Goal: Task Accomplishment & Management: Use online tool/utility

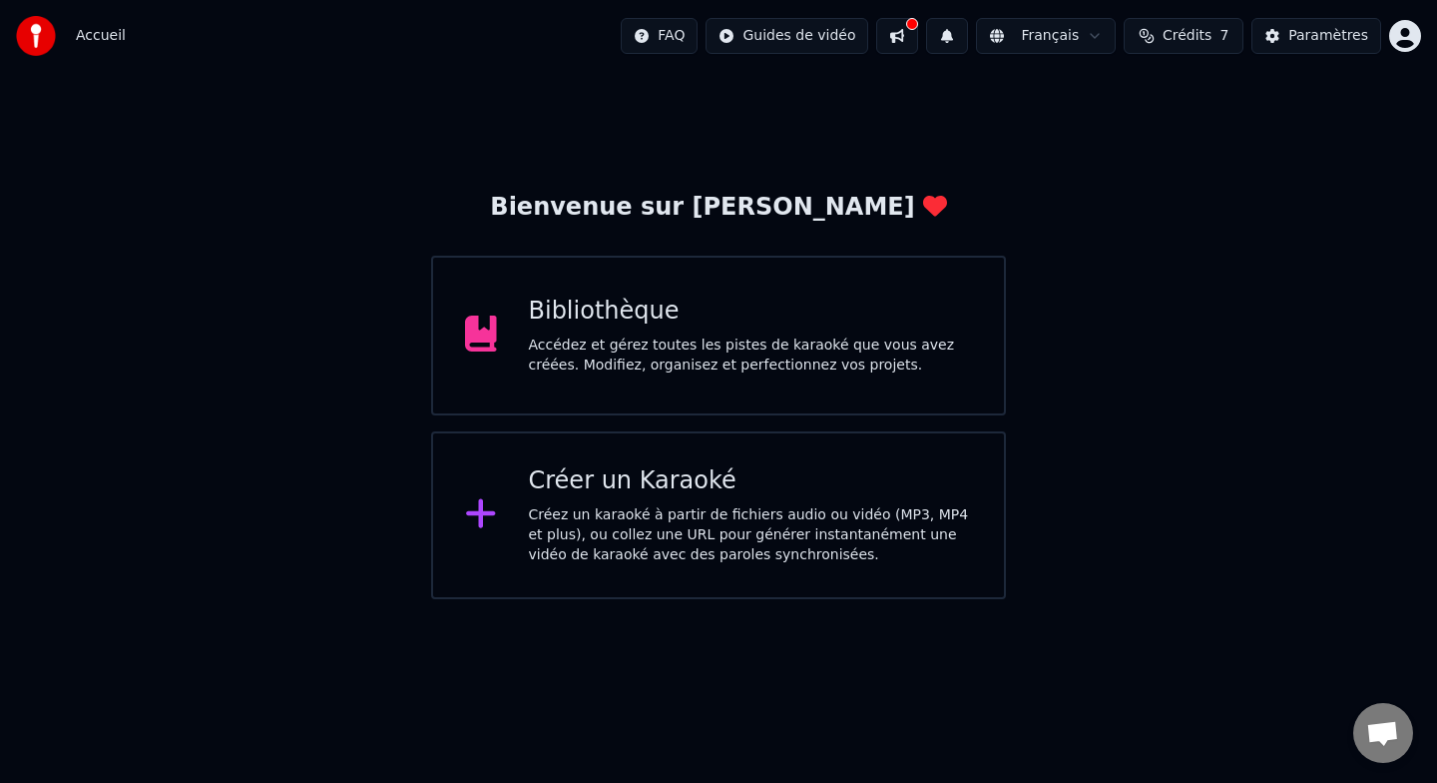
click at [619, 358] on div "Accédez et gérez toutes les pistes de karaoké que vous avez créées. Modifiez, o…" at bounding box center [751, 355] width 444 height 40
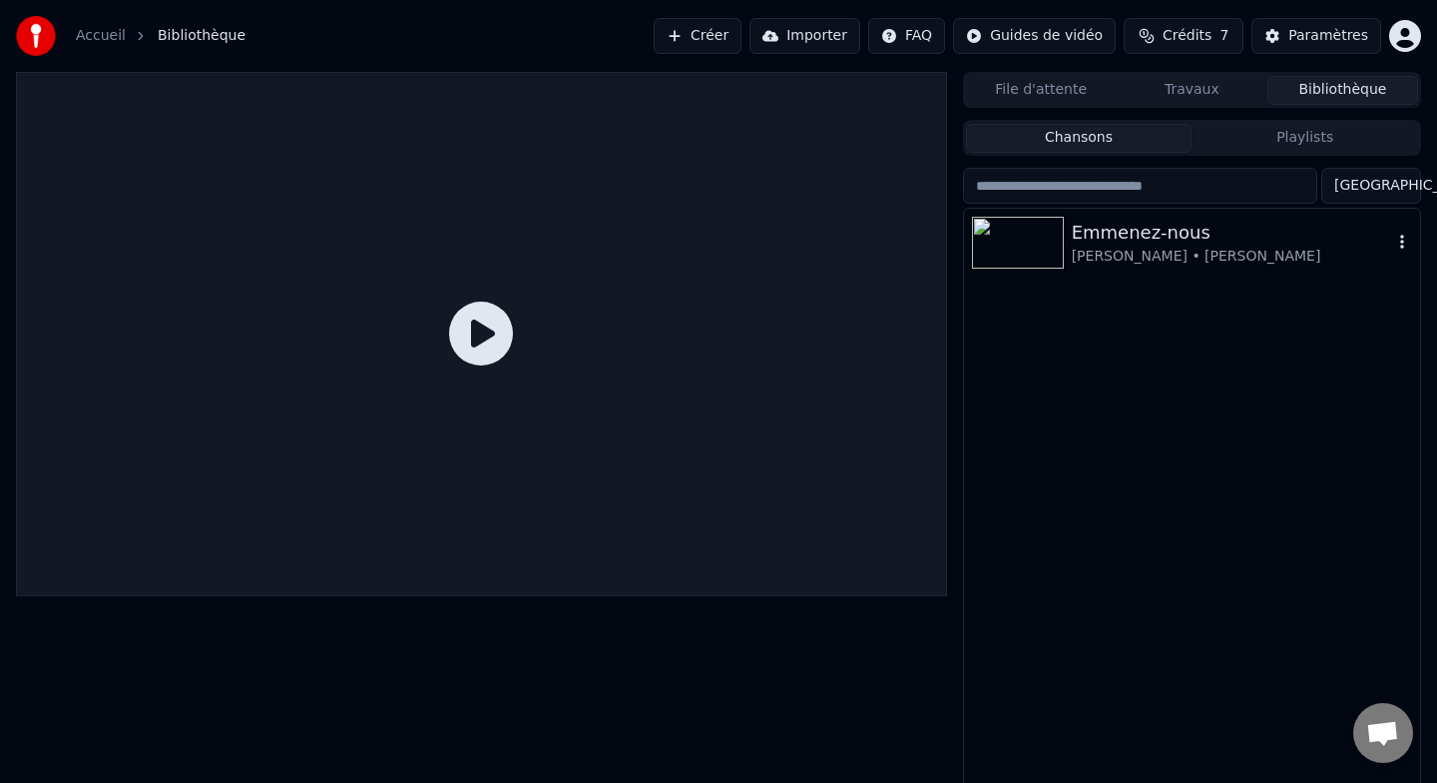
click at [1146, 247] on div "[PERSON_NAME] • [PERSON_NAME]" at bounding box center [1232, 257] width 320 height 20
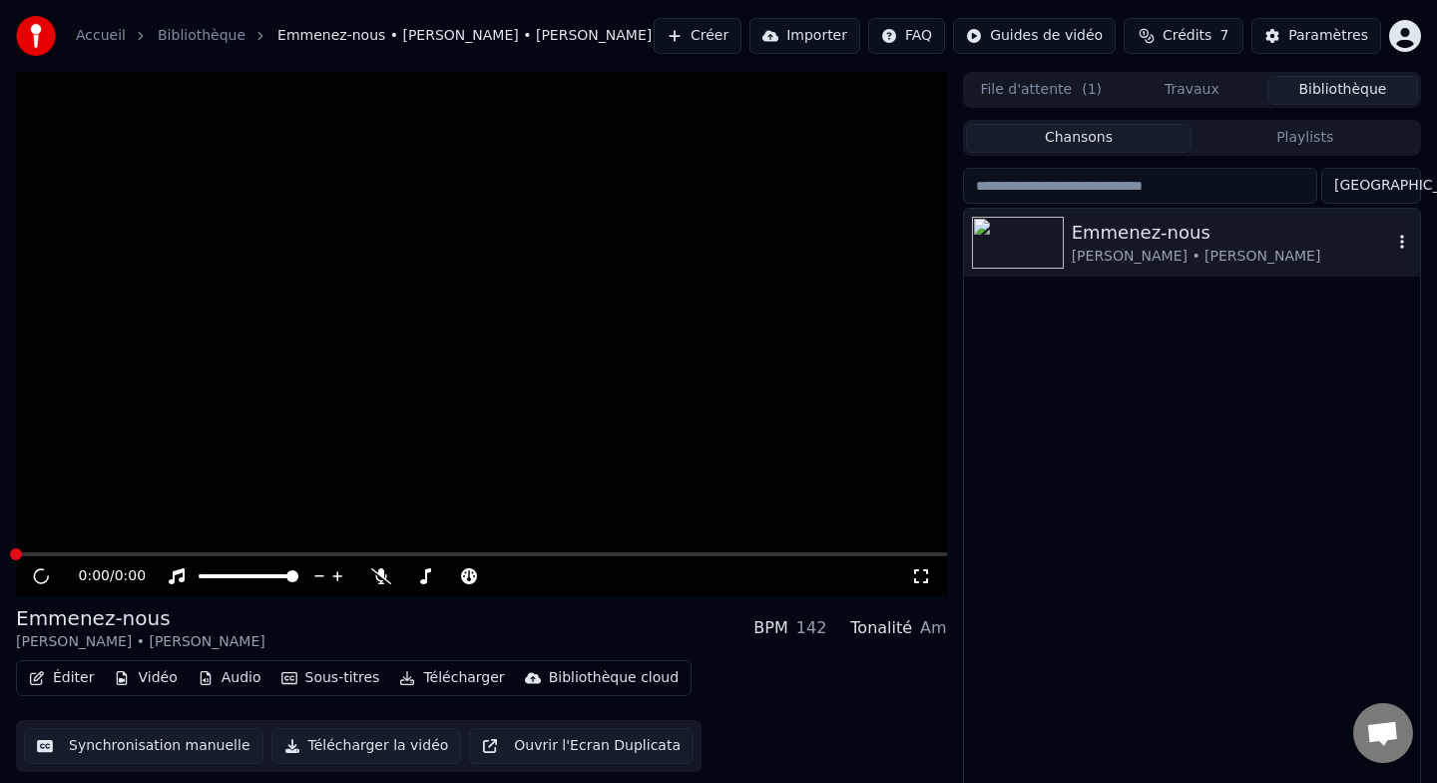
click at [1146, 247] on div "[PERSON_NAME] • [PERSON_NAME]" at bounding box center [1232, 257] width 320 height 20
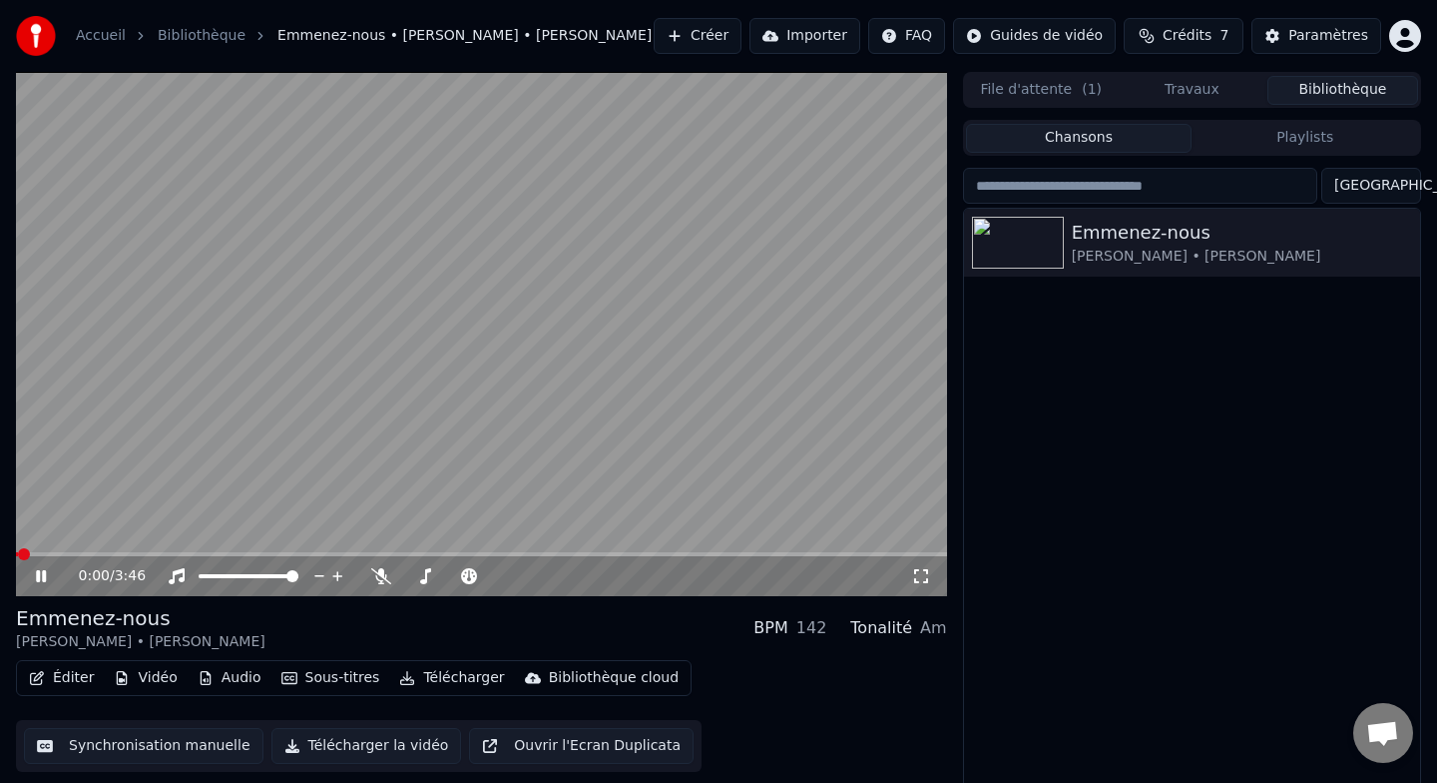
click at [678, 360] on video at bounding box center [481, 334] width 931 height 524
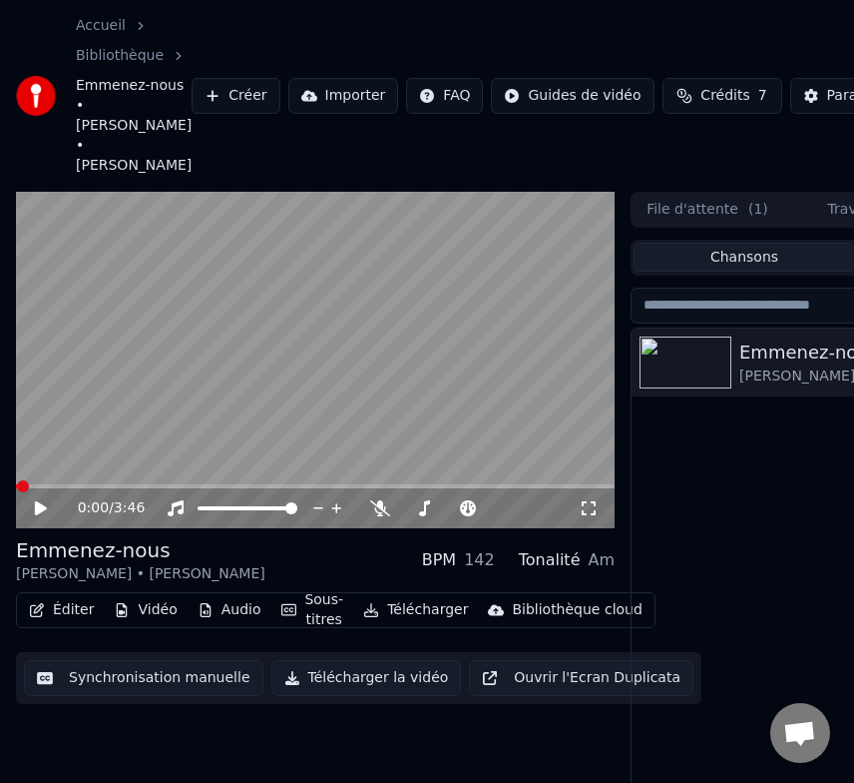
click at [566, 374] on video at bounding box center [315, 360] width 599 height 337
click at [377, 363] on video at bounding box center [315, 360] width 599 height 337
click at [0, 446] on div "0:02 / 3:46 Emmenez-nous [PERSON_NAME] • [PERSON_NAME] BPM 142 Tonalité Am Édit…" at bounding box center [427, 553] width 854 height 723
click at [755, 192] on div "File d'attente ( 1 ) Travaux Bibliothèque" at bounding box center [855, 210] width 449 height 36
click at [804, 122] on div "Accueil Bibliothèque Emmenez-nous • Liliane • Thibaut Créer Importer FAQ Guides…" at bounding box center [427, 96] width 854 height 192
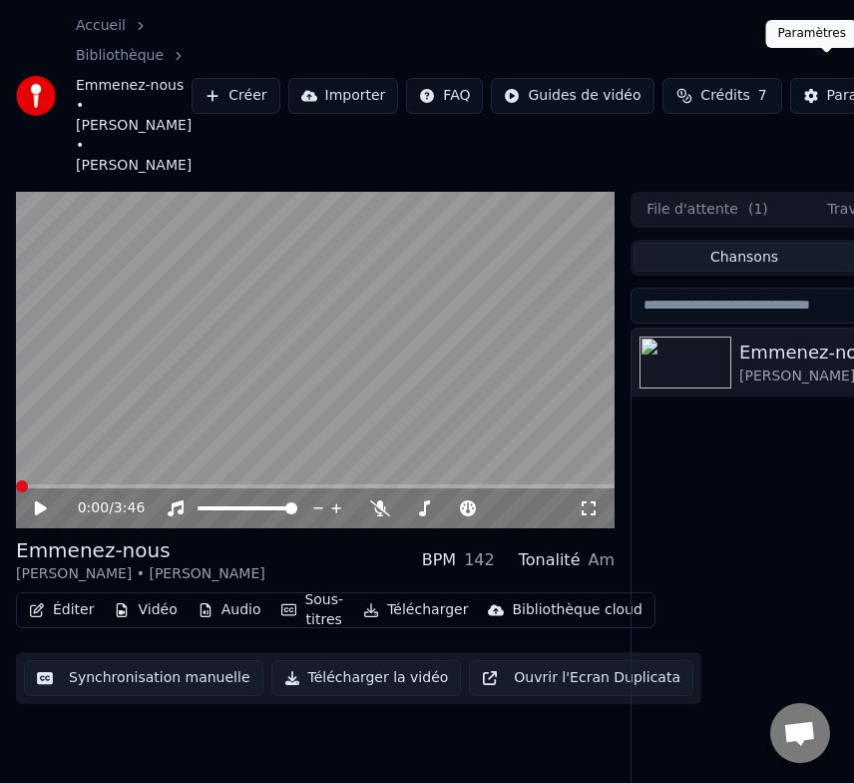
click at [828, 86] on div "Paramètres" at bounding box center [868, 96] width 80 height 20
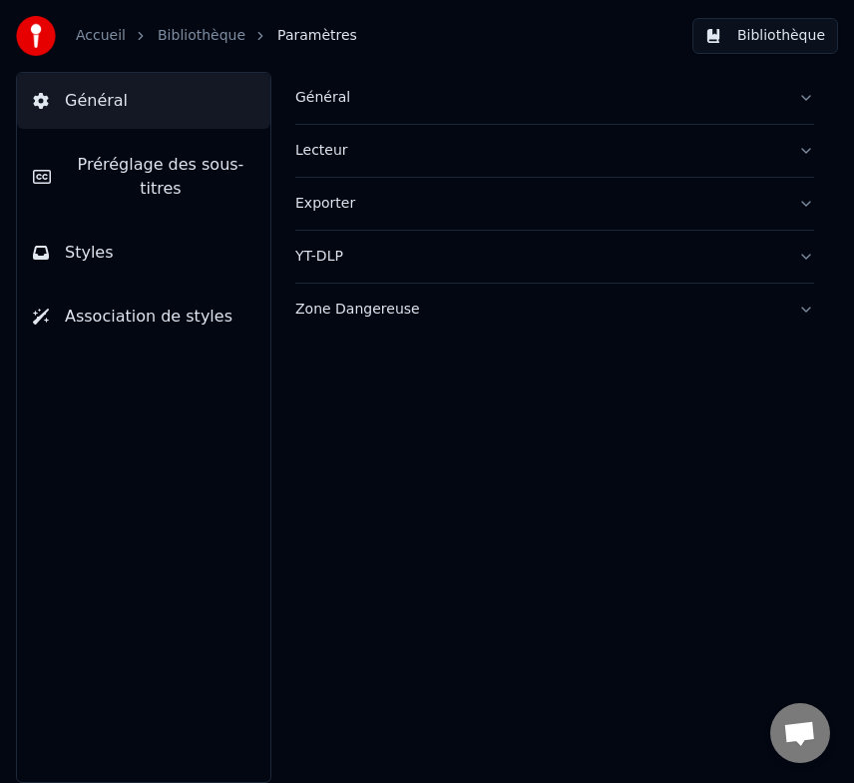
click at [748, 120] on button "Général" at bounding box center [554, 98] width 519 height 52
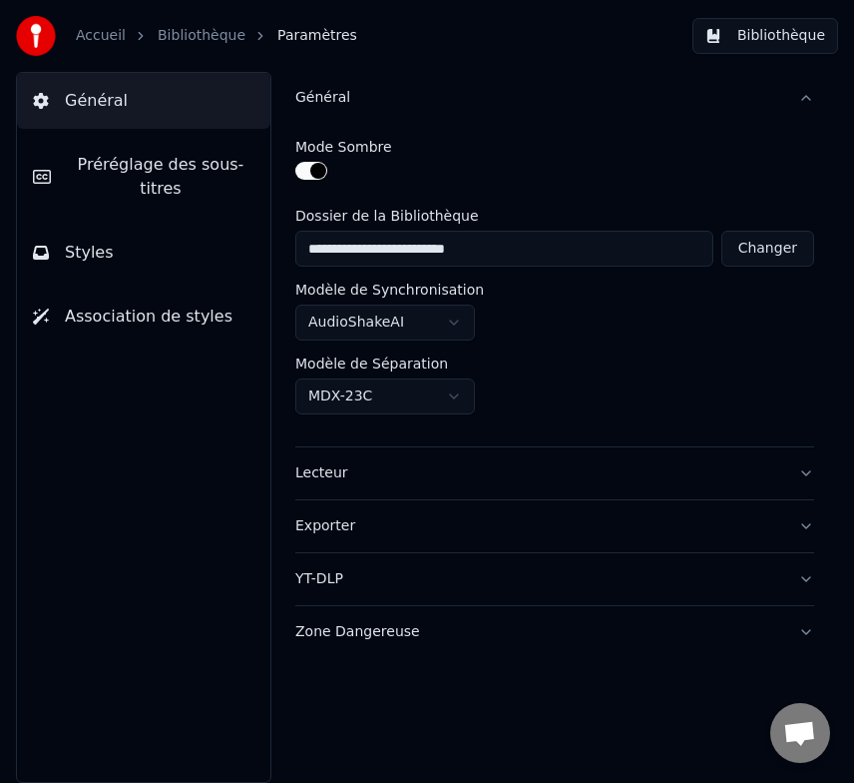
click at [446, 321] on html "**********" at bounding box center [427, 391] width 854 height 783
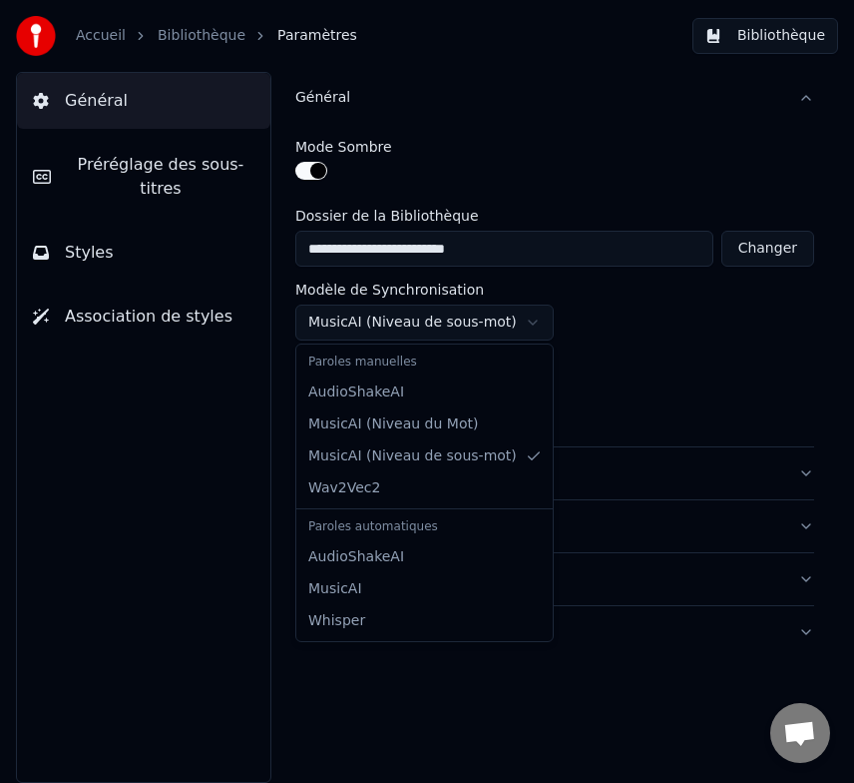
click at [389, 308] on html "**********" at bounding box center [427, 391] width 854 height 783
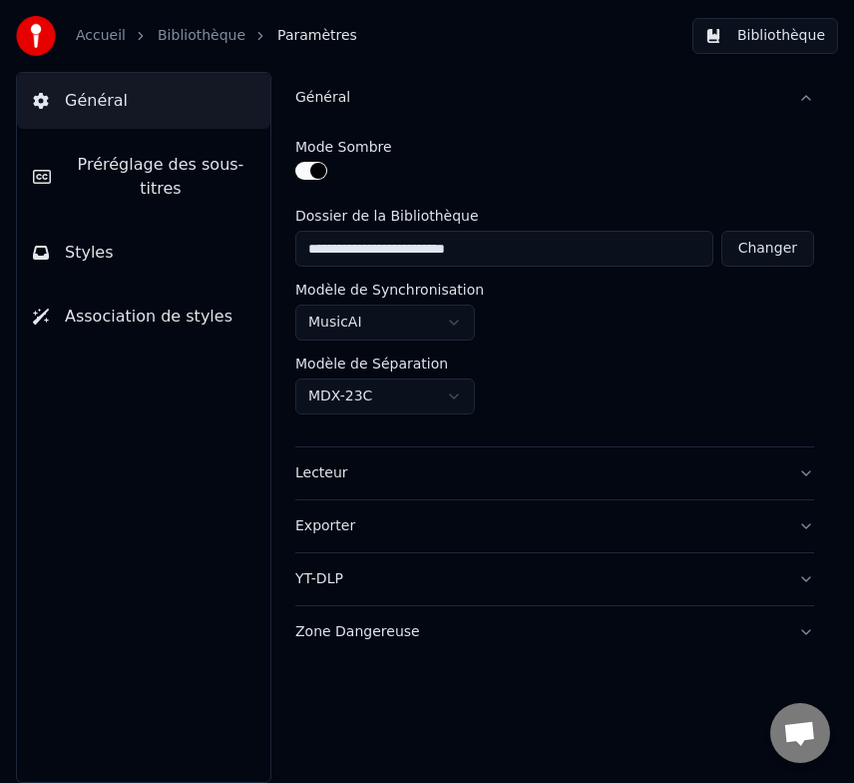
click at [372, 482] on button "Lecteur" at bounding box center [554, 473] width 519 height 52
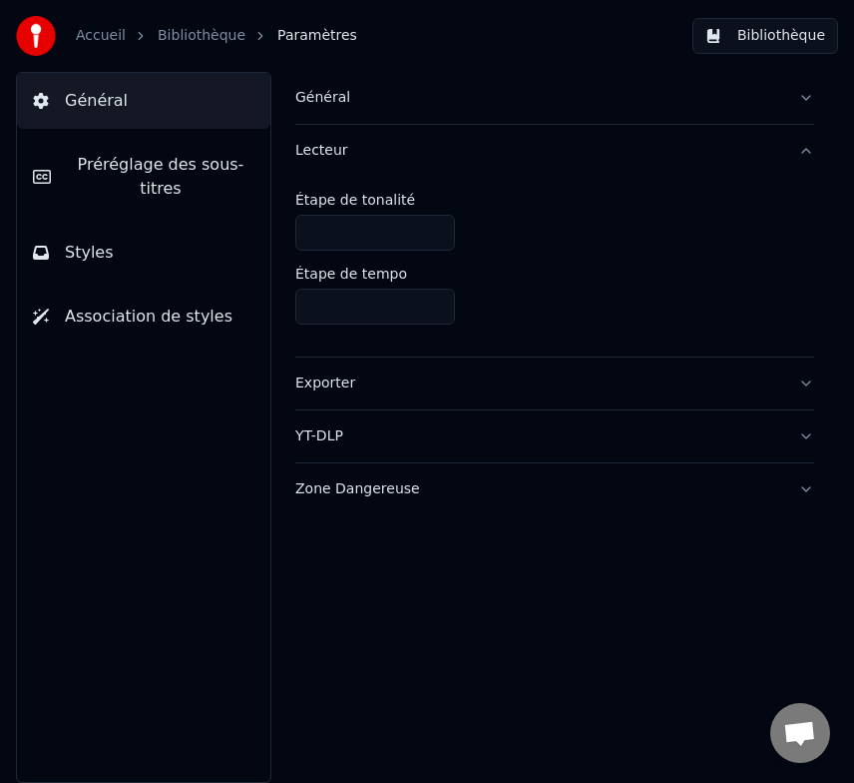
click at [442, 380] on div "Exporter" at bounding box center [538, 383] width 487 height 20
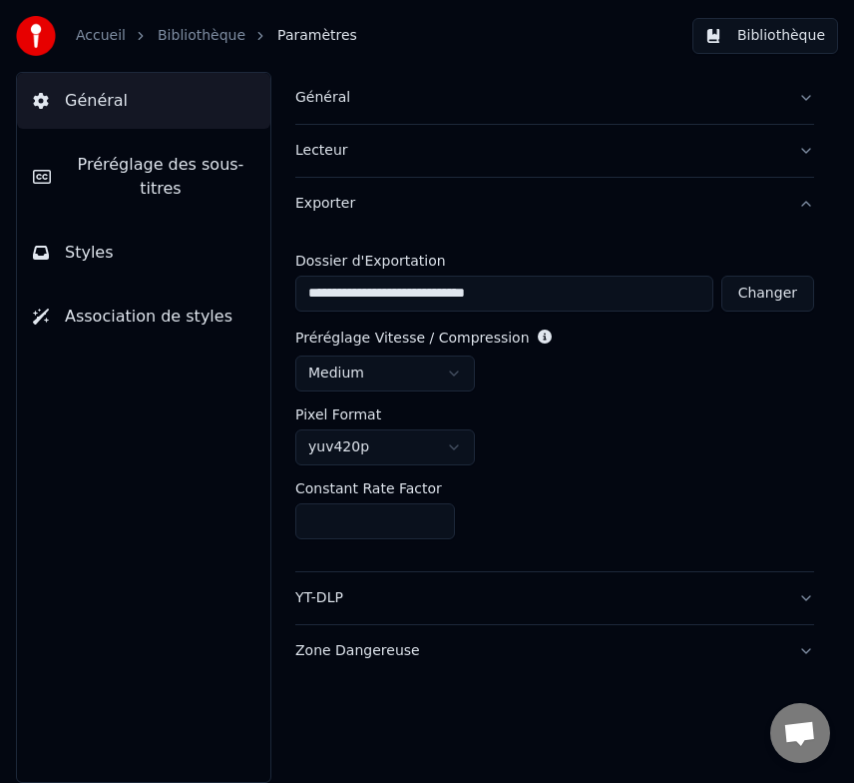
click at [462, 610] on button "YT-DLP" at bounding box center [554, 598] width 519 height 52
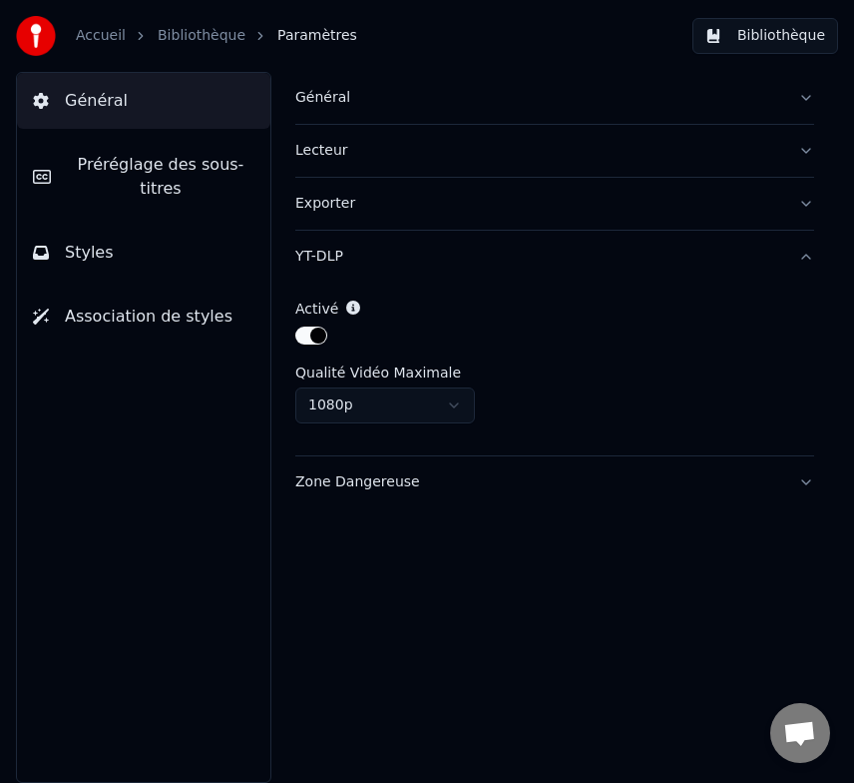
click at [498, 460] on button "Zone Dangereuse" at bounding box center [554, 482] width 519 height 52
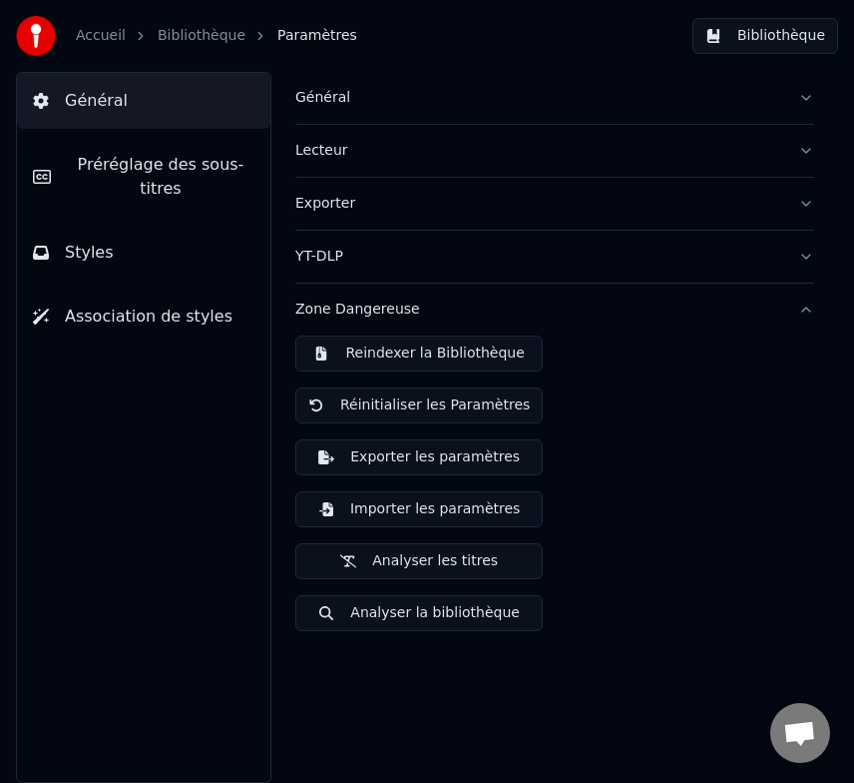
click at [135, 192] on span "Préréglage des sous-titres" at bounding box center [161, 177] width 188 height 48
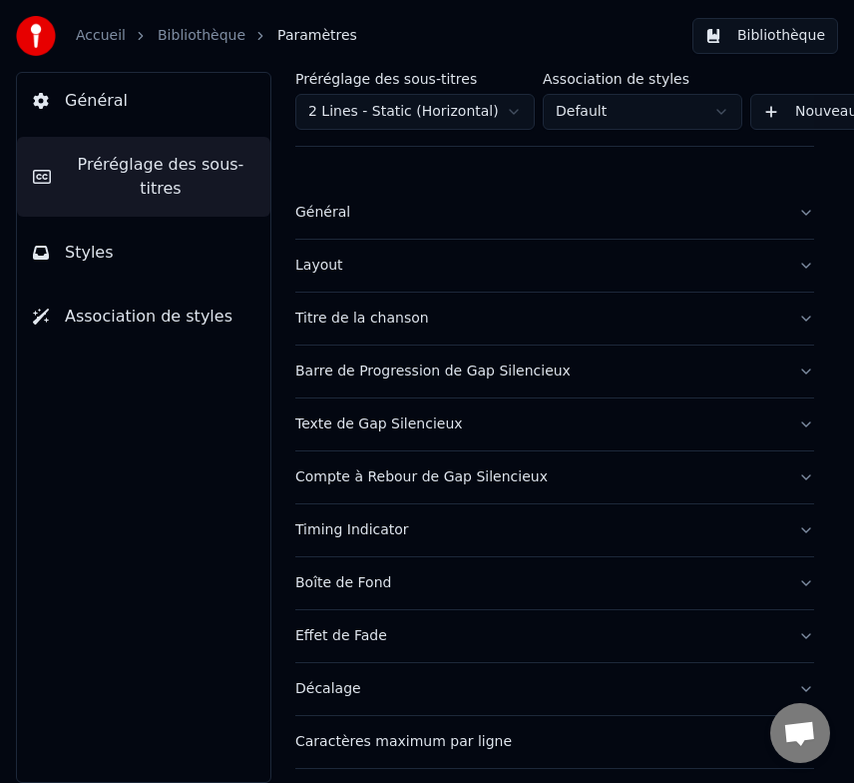
scroll to position [6, 0]
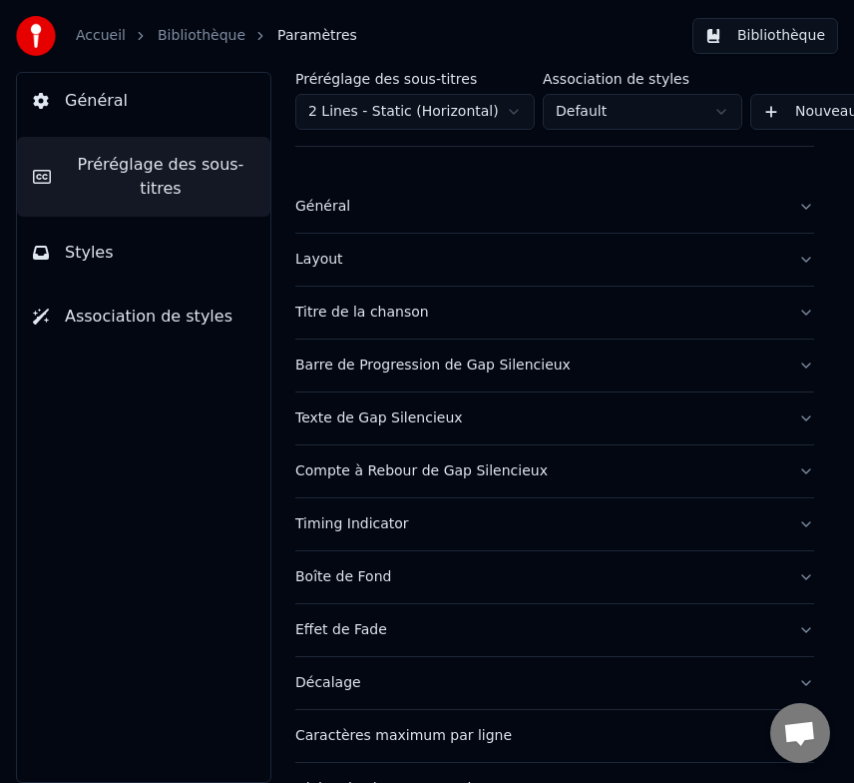
click at [468, 195] on button "Général" at bounding box center [554, 207] width 519 height 52
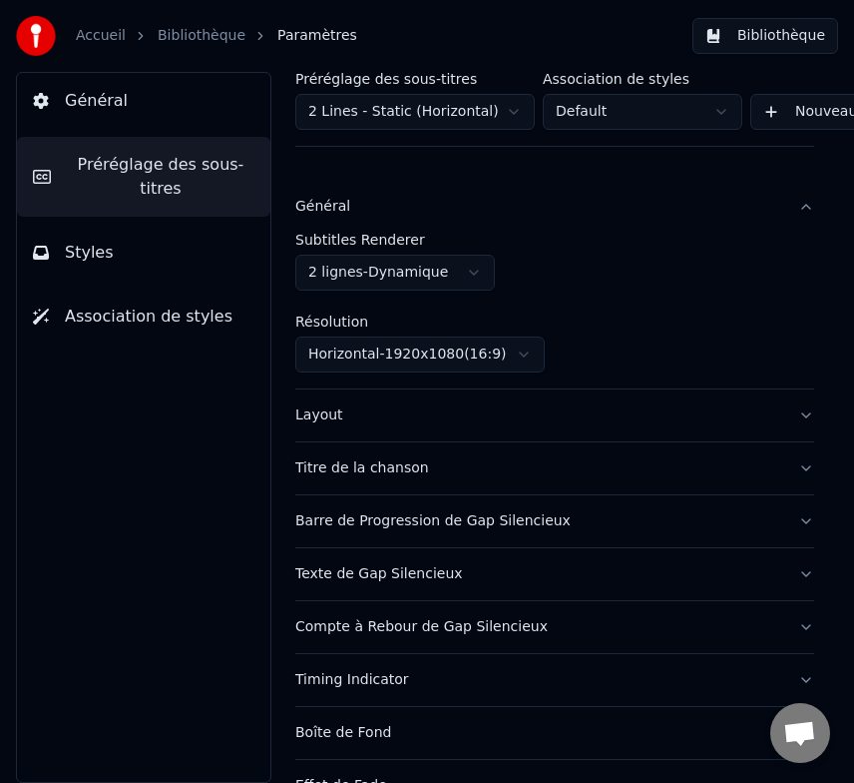
click at [470, 202] on div "Général" at bounding box center [538, 207] width 487 height 20
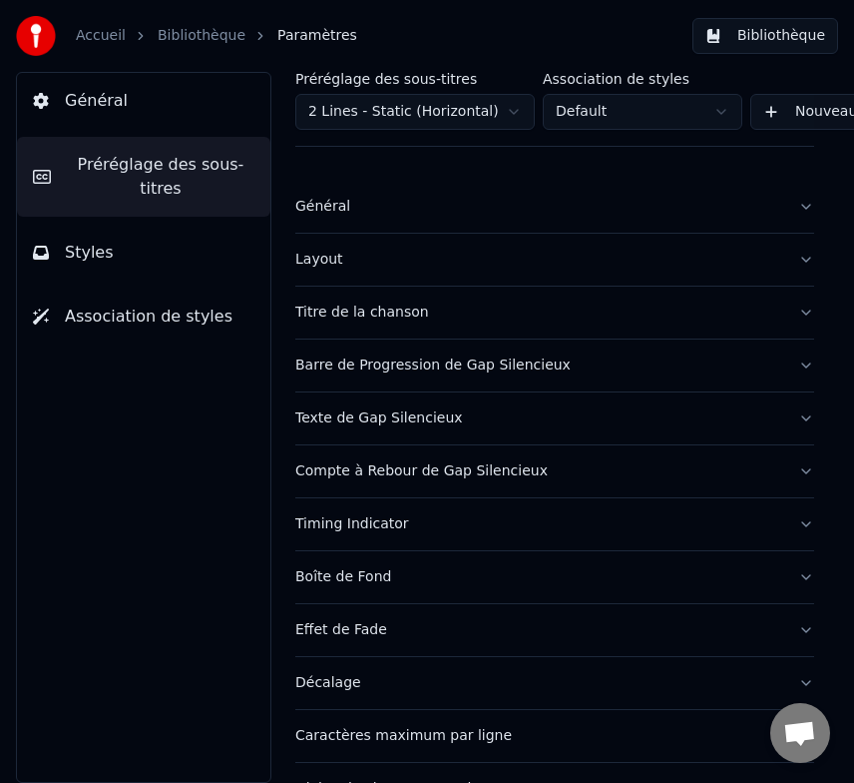
click at [459, 258] on div "Layout" at bounding box center [538, 260] width 487 height 20
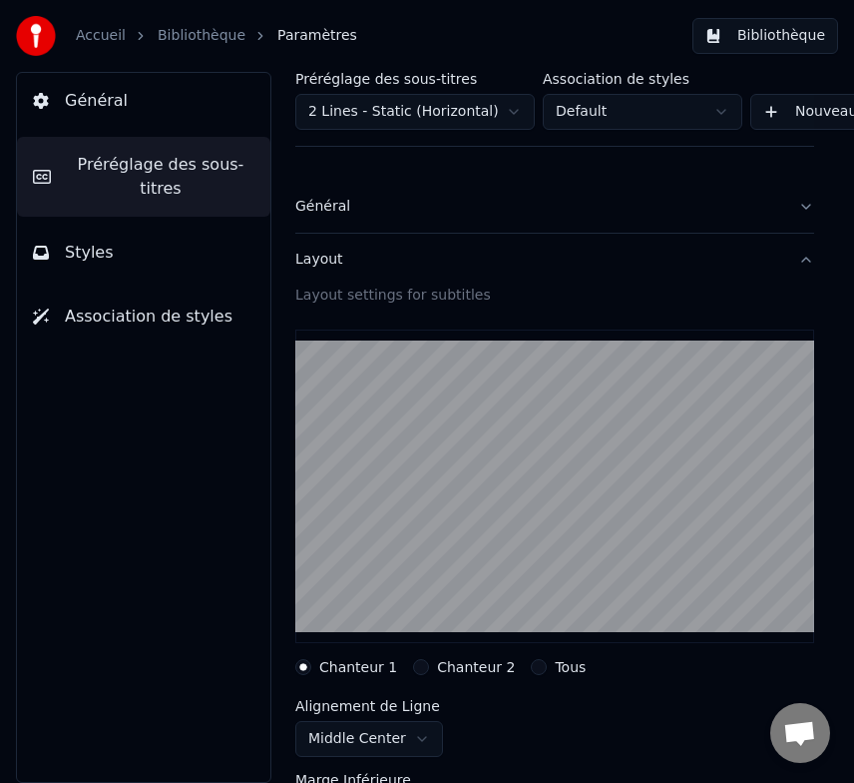
click at [458, 257] on div "Layout" at bounding box center [538, 260] width 487 height 20
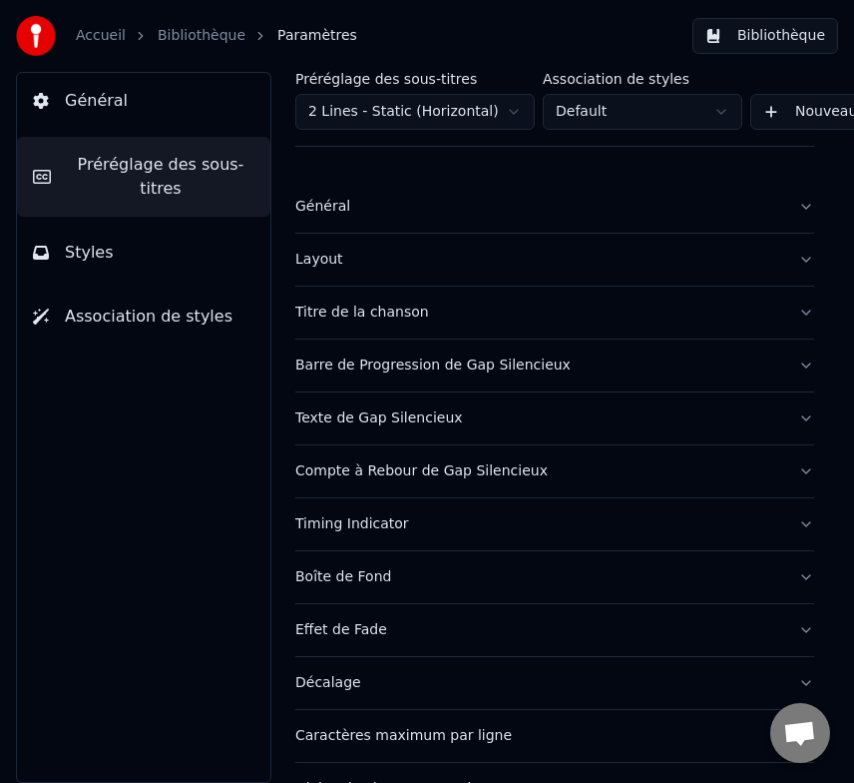
click at [457, 257] on div "Layout" at bounding box center [538, 260] width 487 height 20
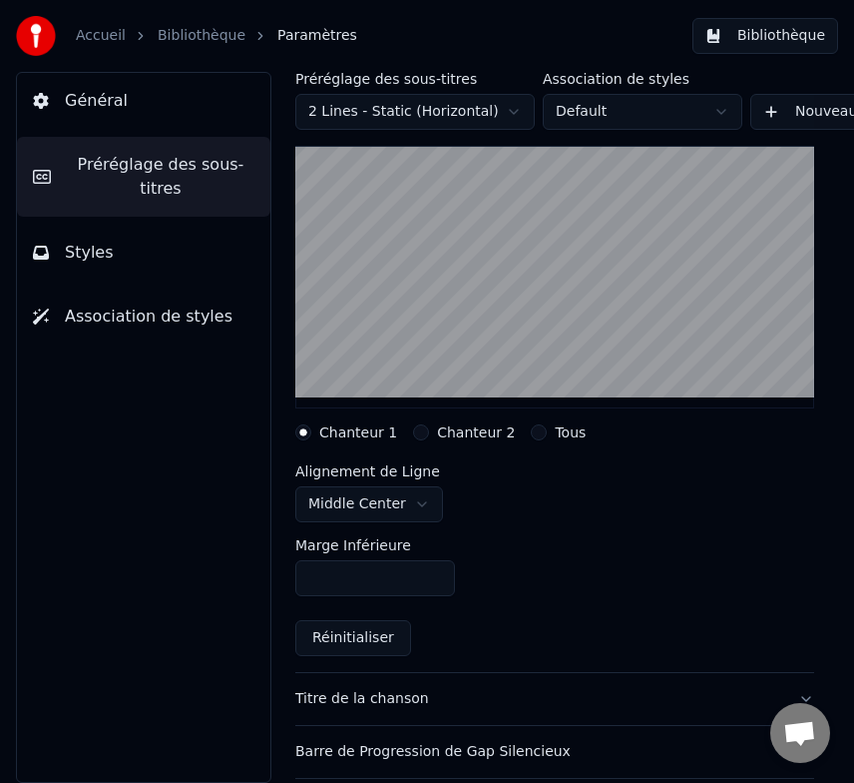
scroll to position [244, 0]
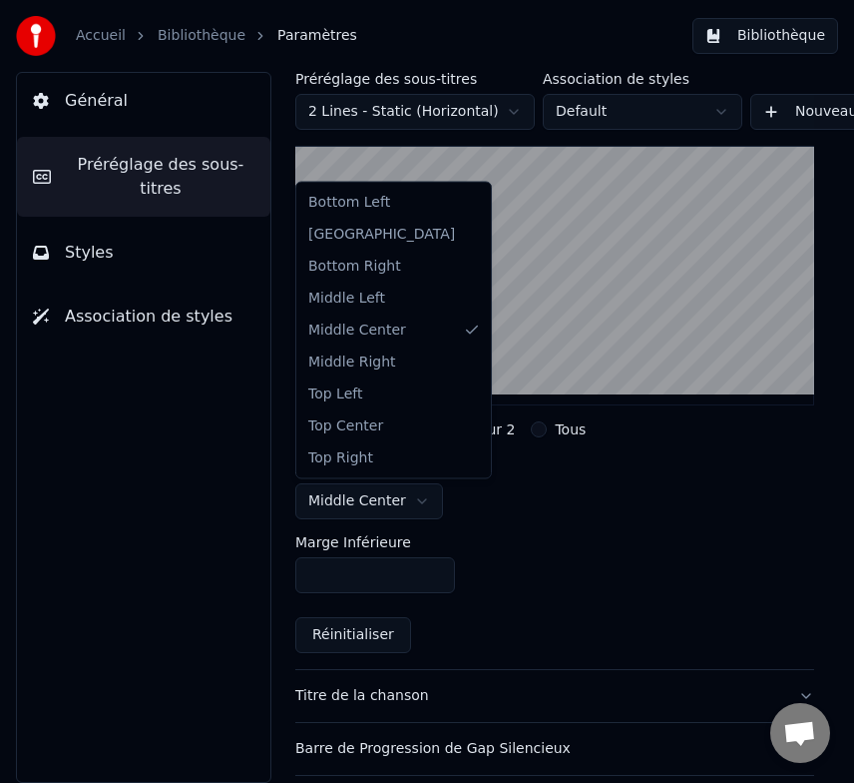
click at [375, 513] on html "Accueil Bibliothèque Paramètres Bibliothèque Général Préréglage des sous-titres…" at bounding box center [427, 391] width 854 height 783
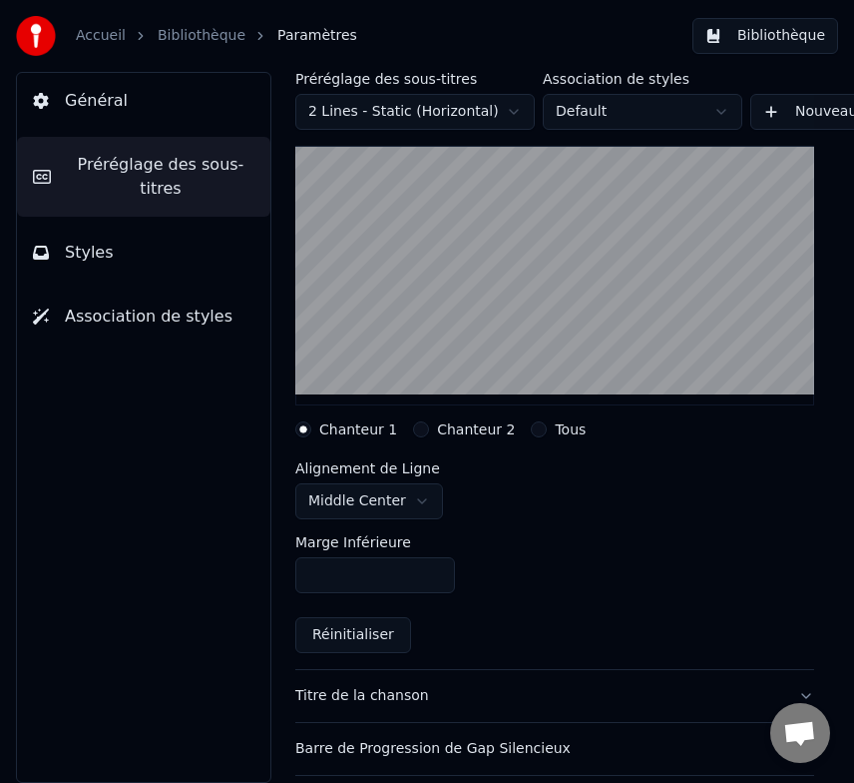
click at [375, 513] on html "Accueil Bibliothèque Paramètres Bibliothèque Général Préréglage des sous-titres…" at bounding box center [427, 391] width 854 height 783
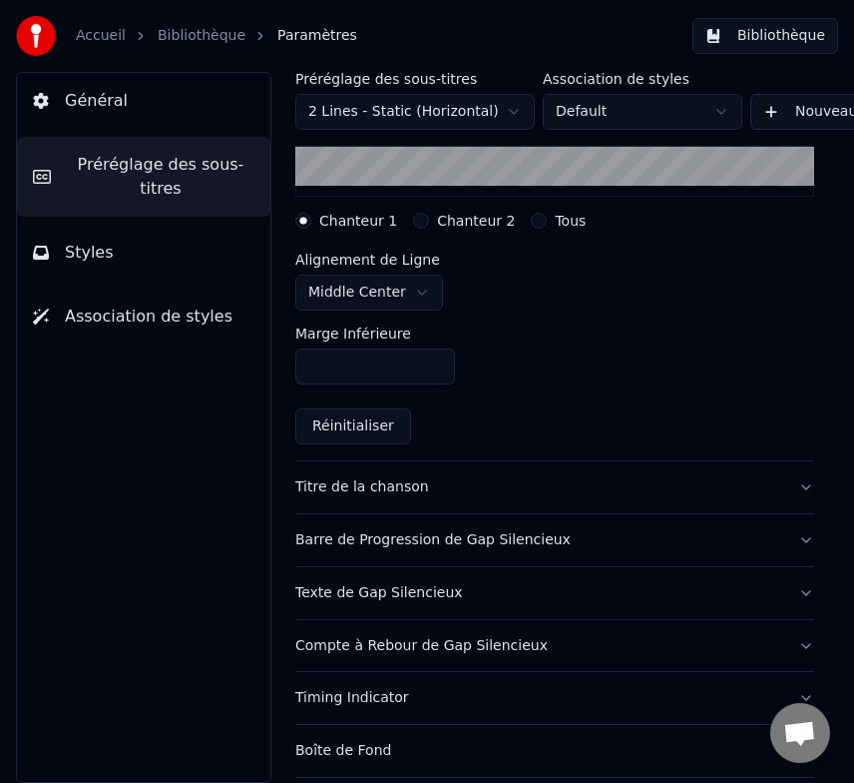
scroll to position [457, 0]
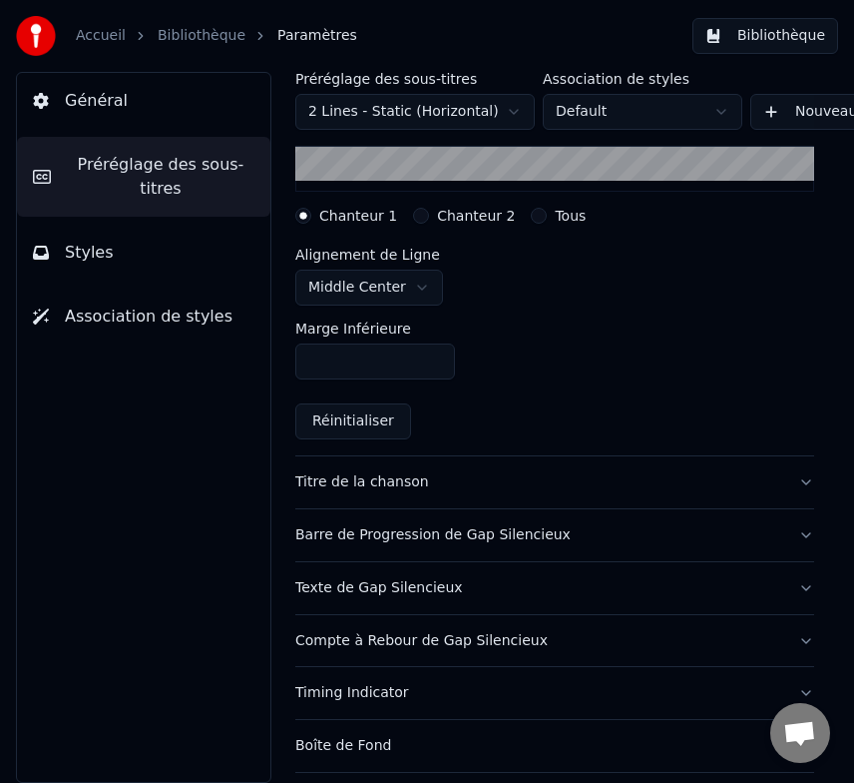
click at [672, 551] on button "Barre de Progression de Gap Silencieux" at bounding box center [554, 535] width 519 height 52
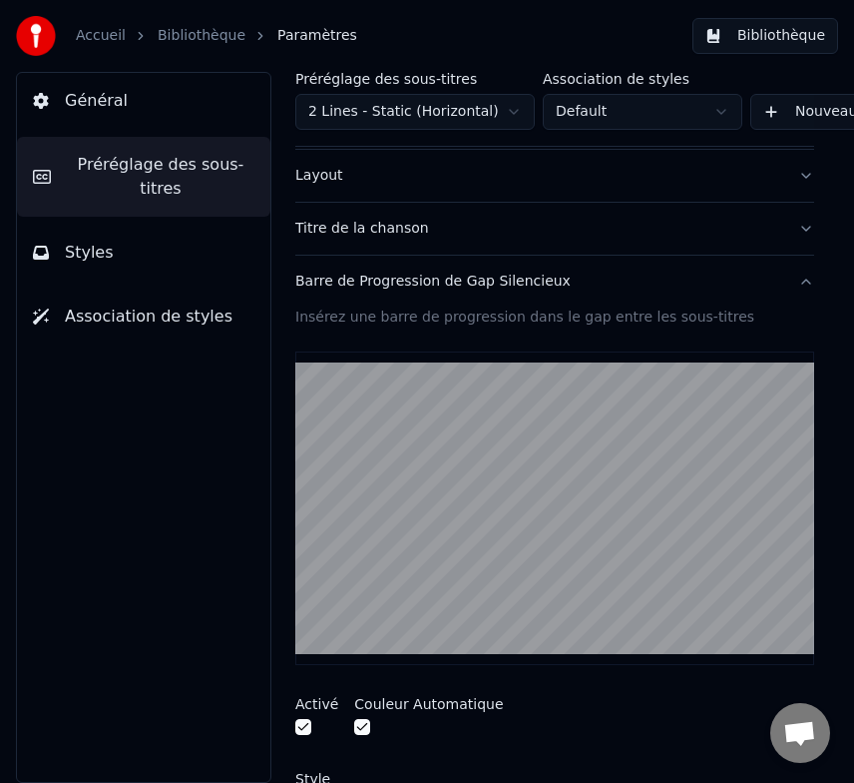
click at [615, 270] on button "Barre de Progression de Gap Silencieux" at bounding box center [554, 282] width 519 height 52
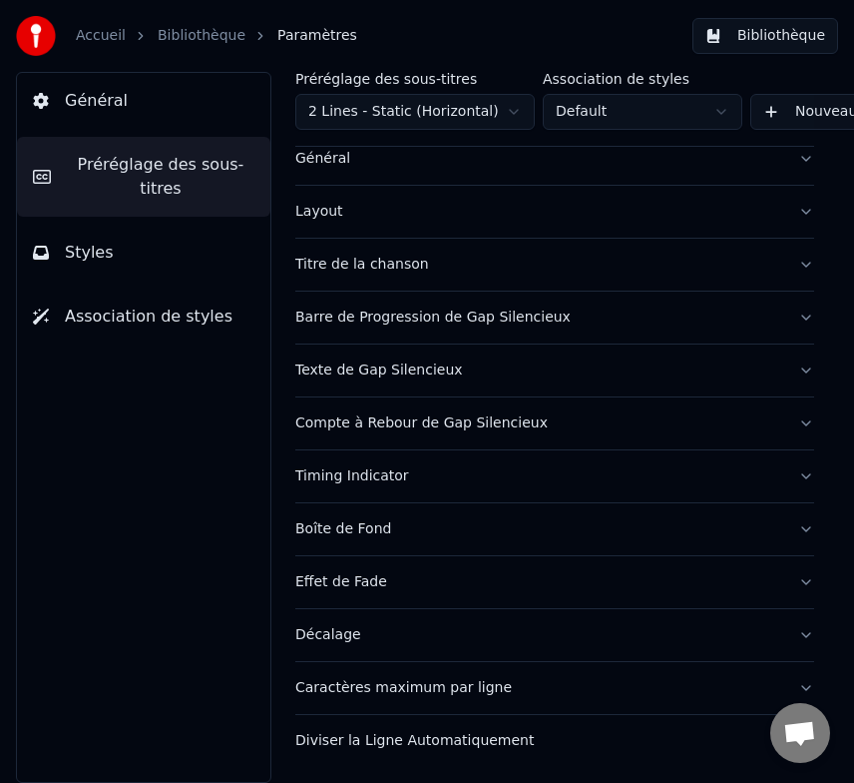
click at [579, 700] on button "Caractères maximum par ligne" at bounding box center [554, 688] width 519 height 52
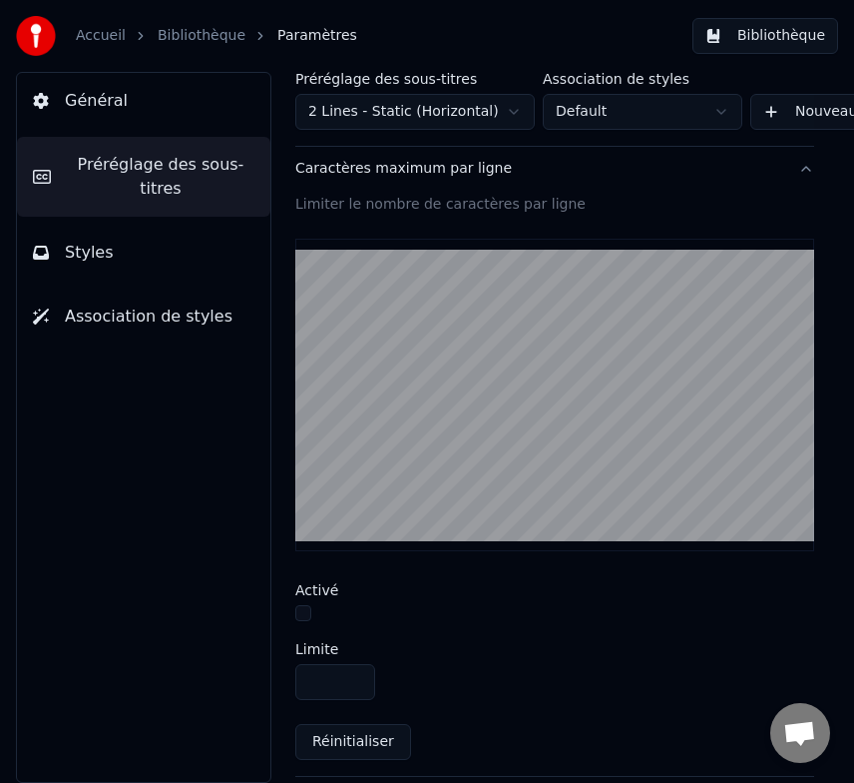
scroll to position [634, 0]
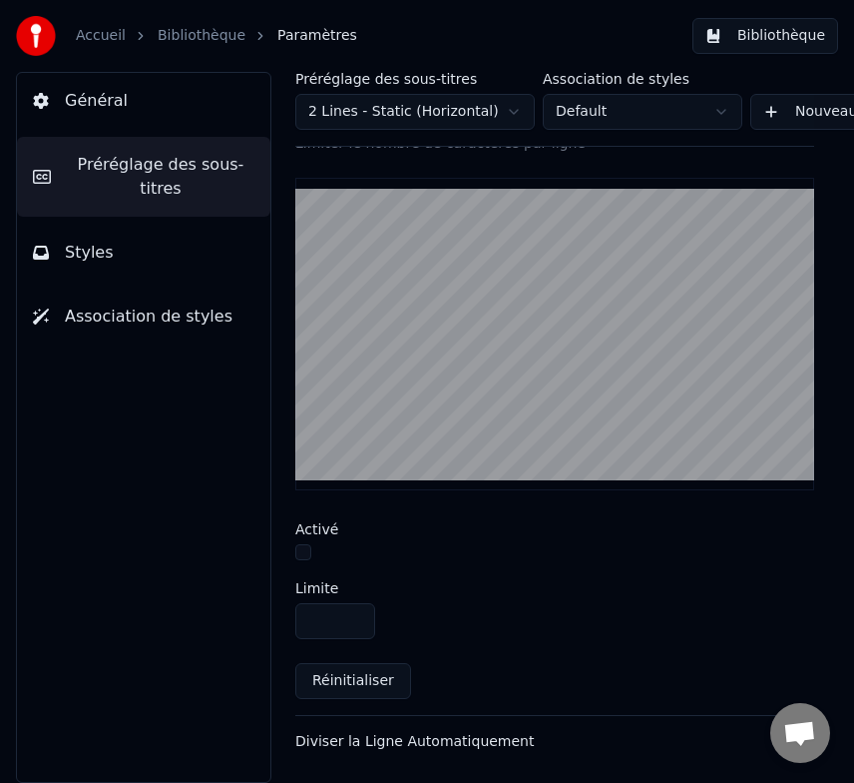
click at [586, 741] on div "Diviser la Ligne Automatiquement" at bounding box center [538, 742] width 487 height 20
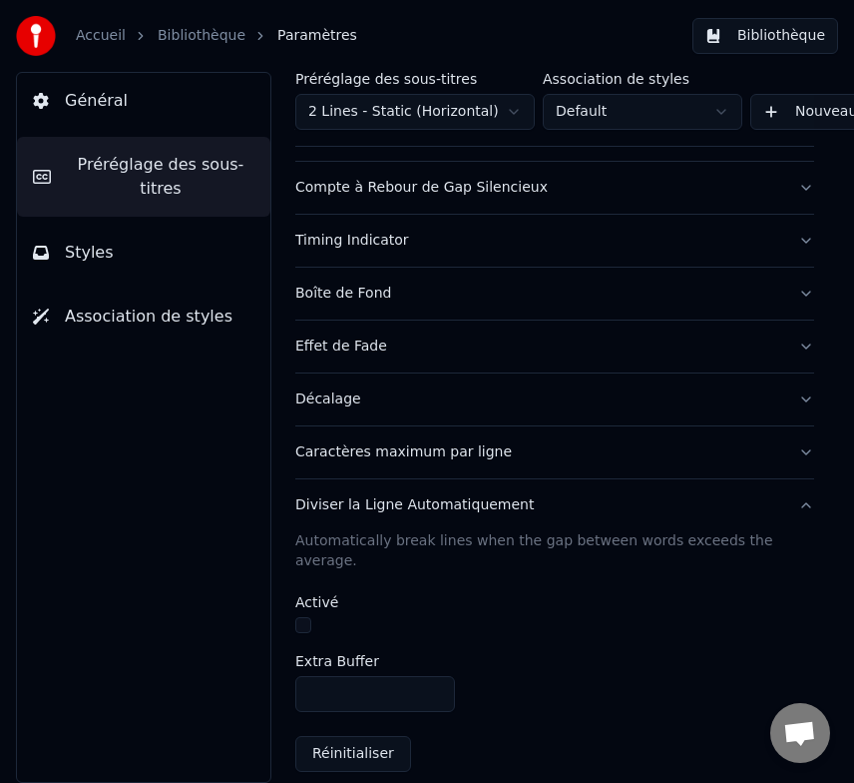
scroll to position [0, 0]
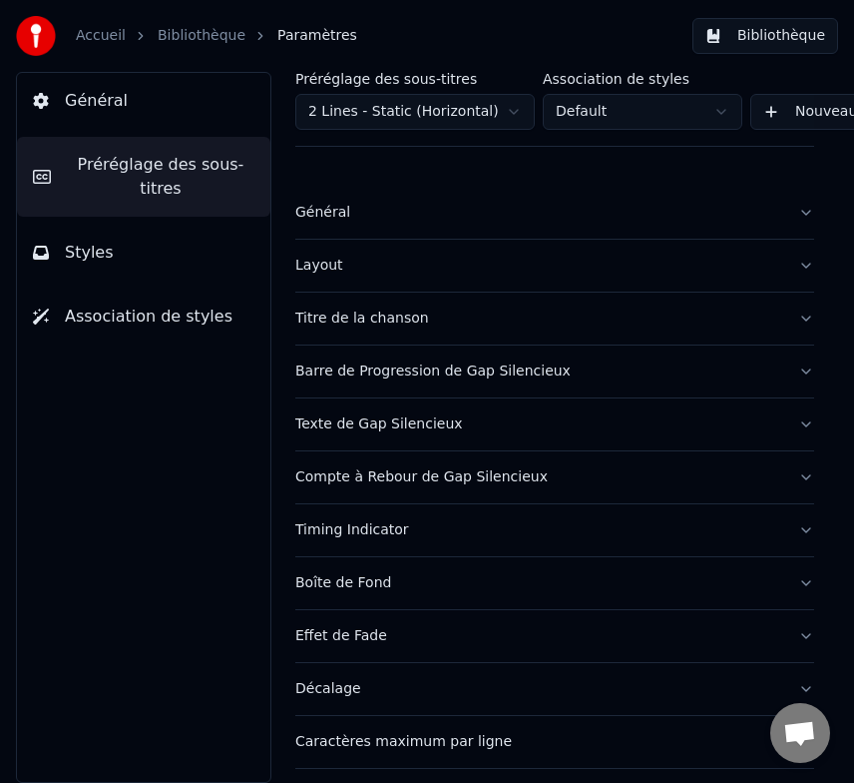
click at [185, 99] on button "Général" at bounding box center [144, 101] width 254 height 56
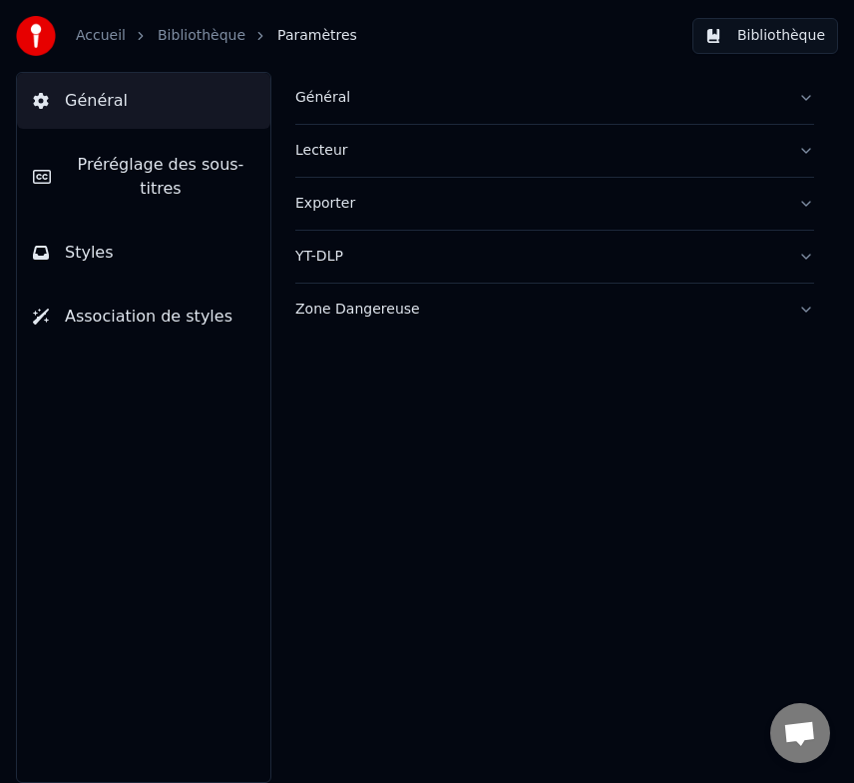
click at [99, 30] on link "Accueil" at bounding box center [101, 36] width 50 height 20
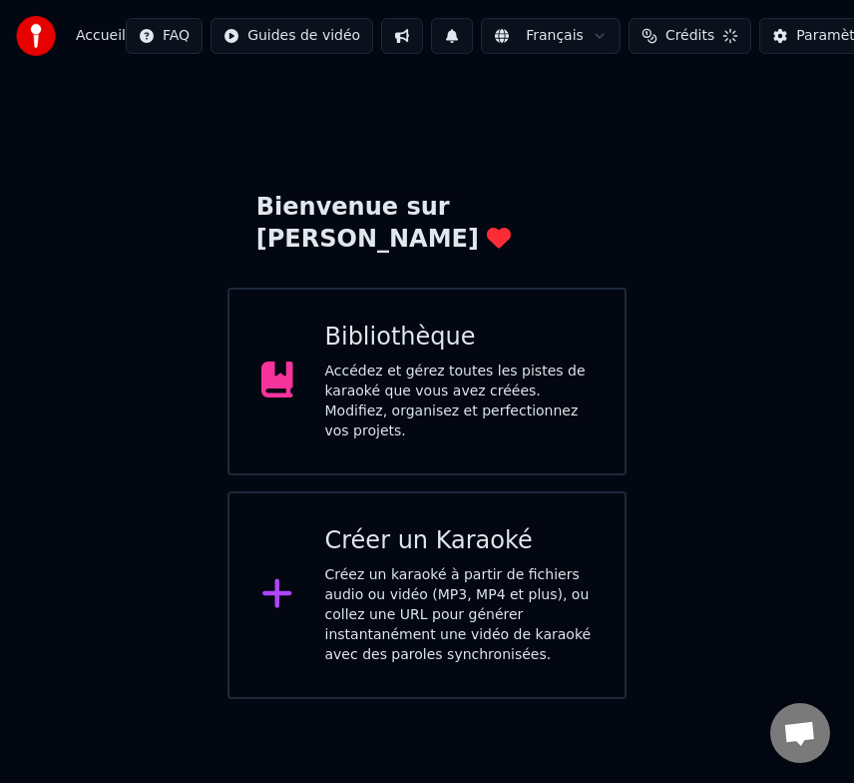
click at [372, 368] on div "Accédez et gérez toutes les pistes de karaoké que vous avez créées. Modifiez, o…" at bounding box center [459, 401] width 269 height 80
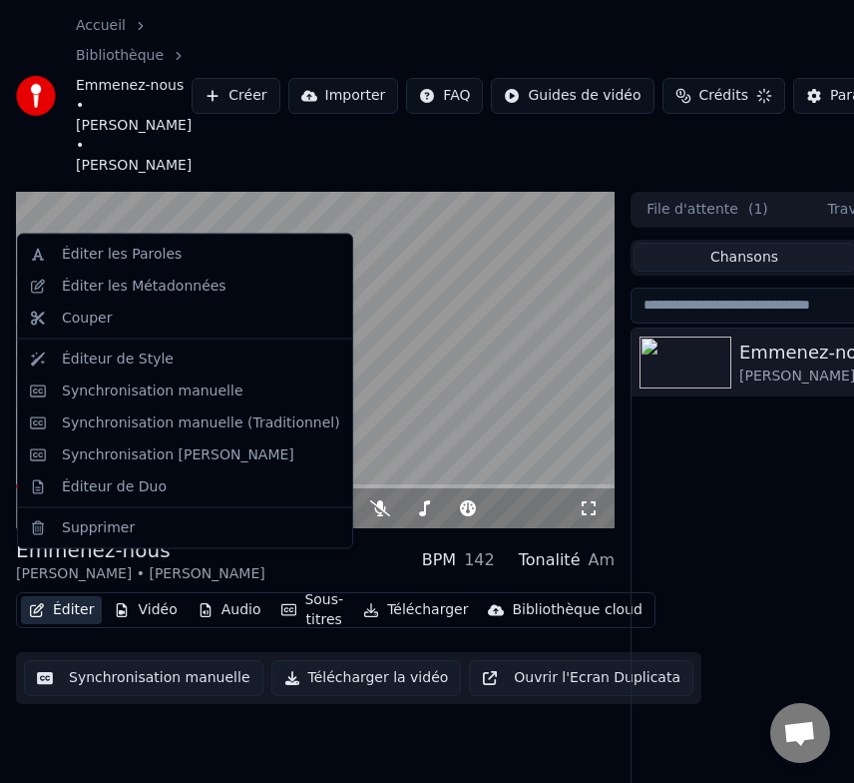
click at [75, 596] on button "Éditer" at bounding box center [61, 610] width 81 height 28
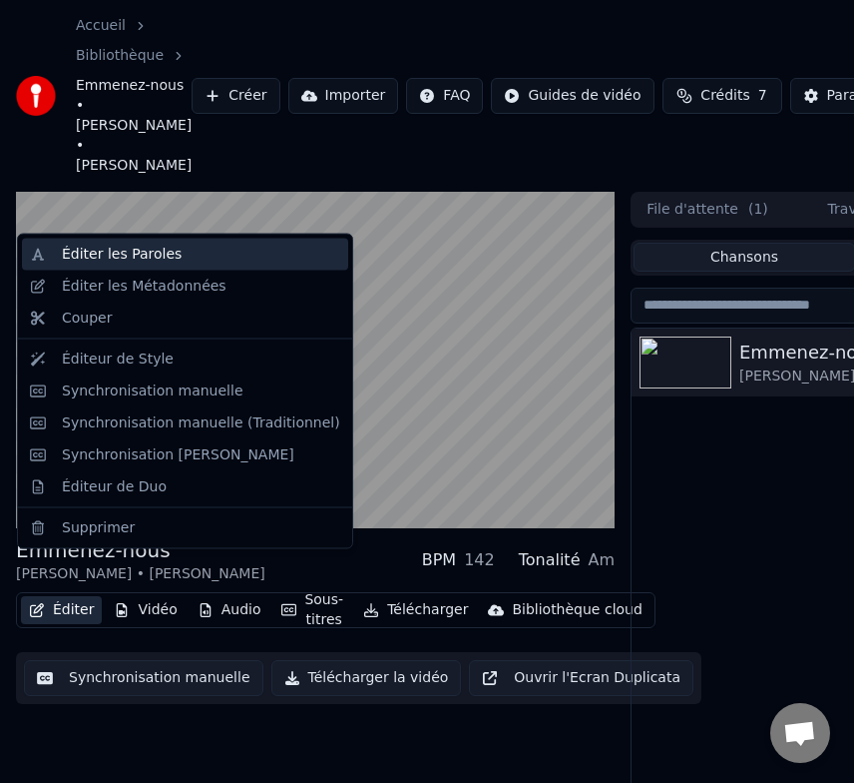
click at [136, 258] on div "Éditer les Paroles" at bounding box center [122, 255] width 120 height 20
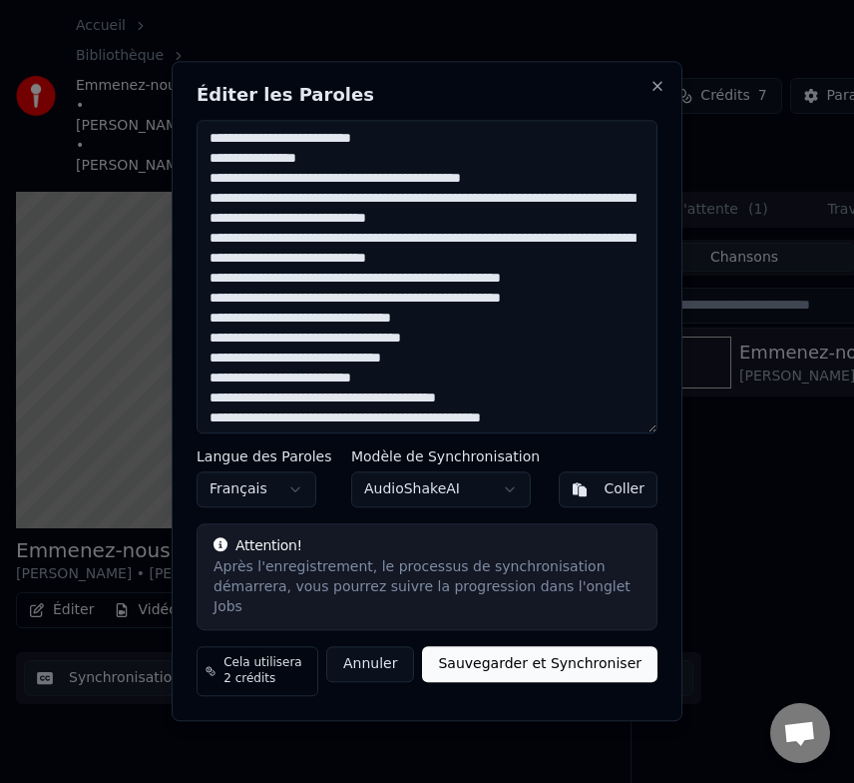
click at [303, 238] on textarea at bounding box center [427, 276] width 461 height 313
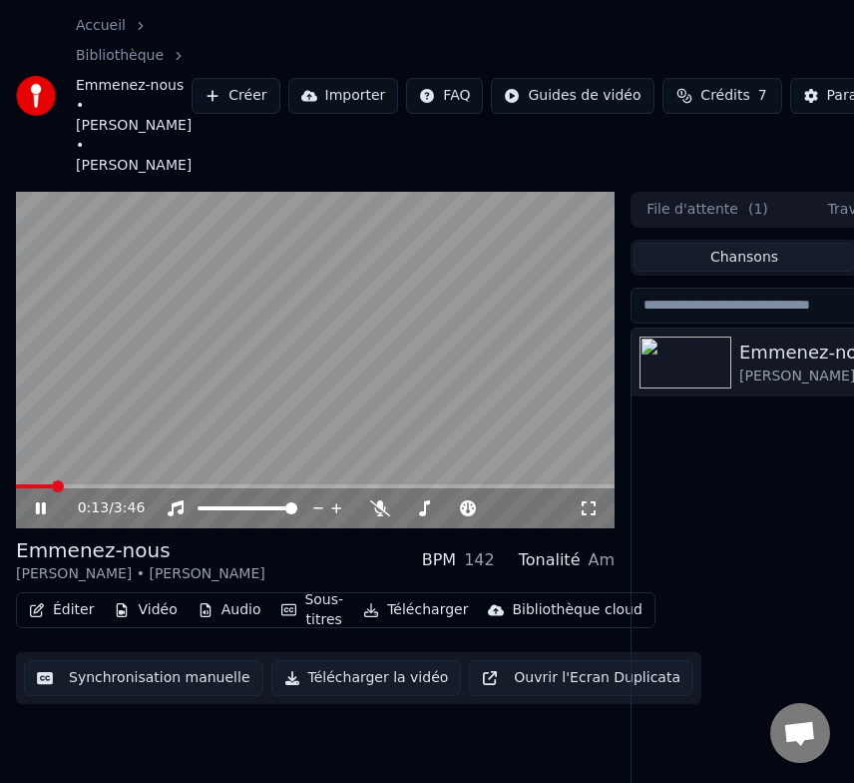
click at [86, 399] on video at bounding box center [315, 360] width 599 height 337
click at [27, 484] on span at bounding box center [34, 486] width 37 height 4
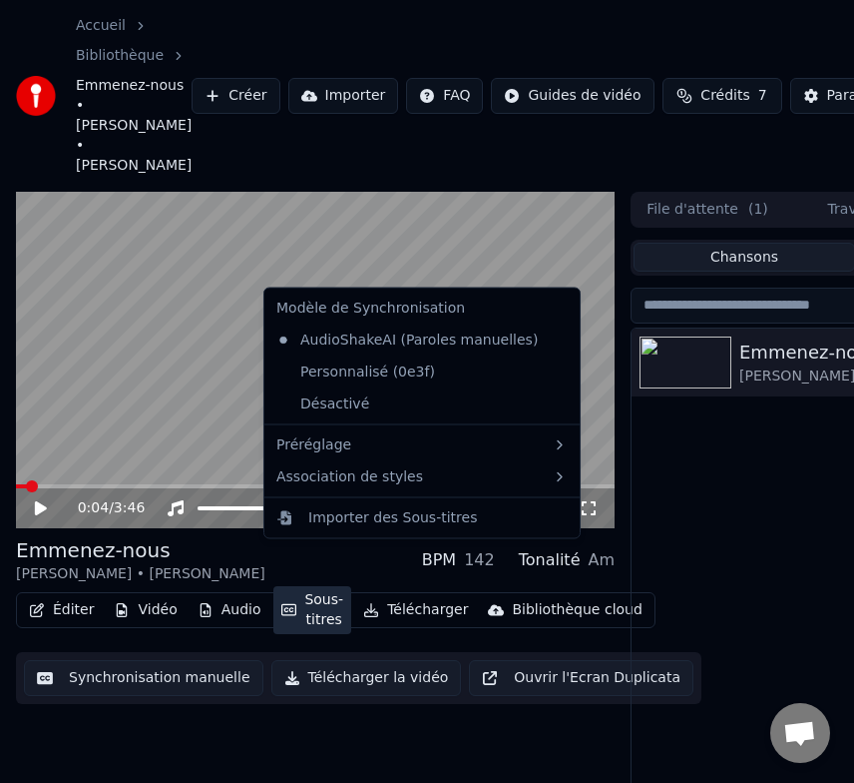
click at [316, 586] on button "Sous-titres" at bounding box center [313, 610] width 79 height 48
click at [362, 381] on div "Personnalisé (0e3f)" at bounding box center [356, 371] width 175 height 32
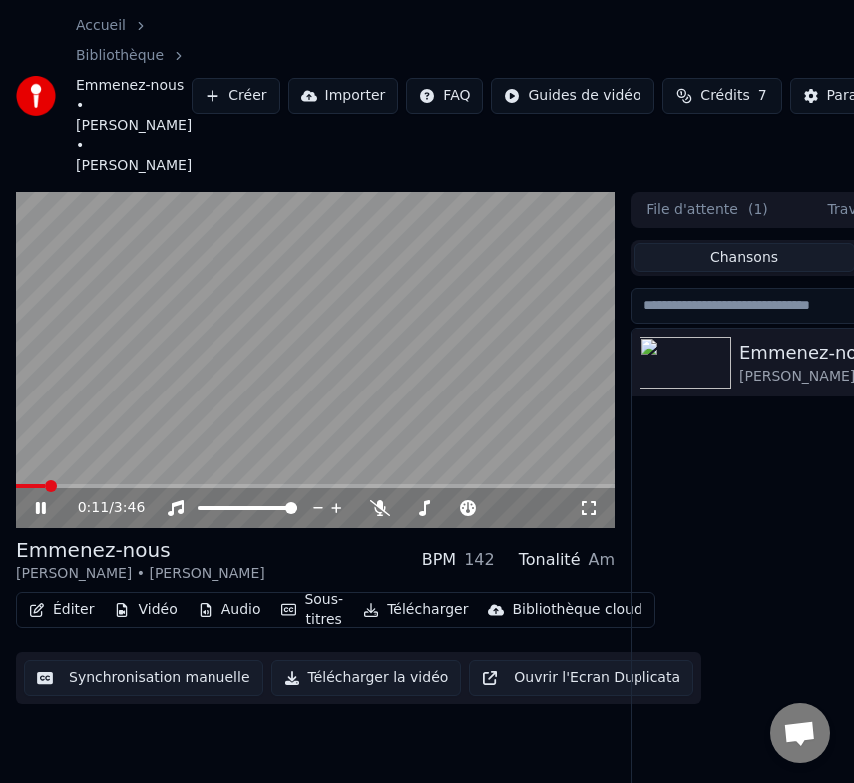
click at [266, 396] on video at bounding box center [315, 360] width 599 height 337
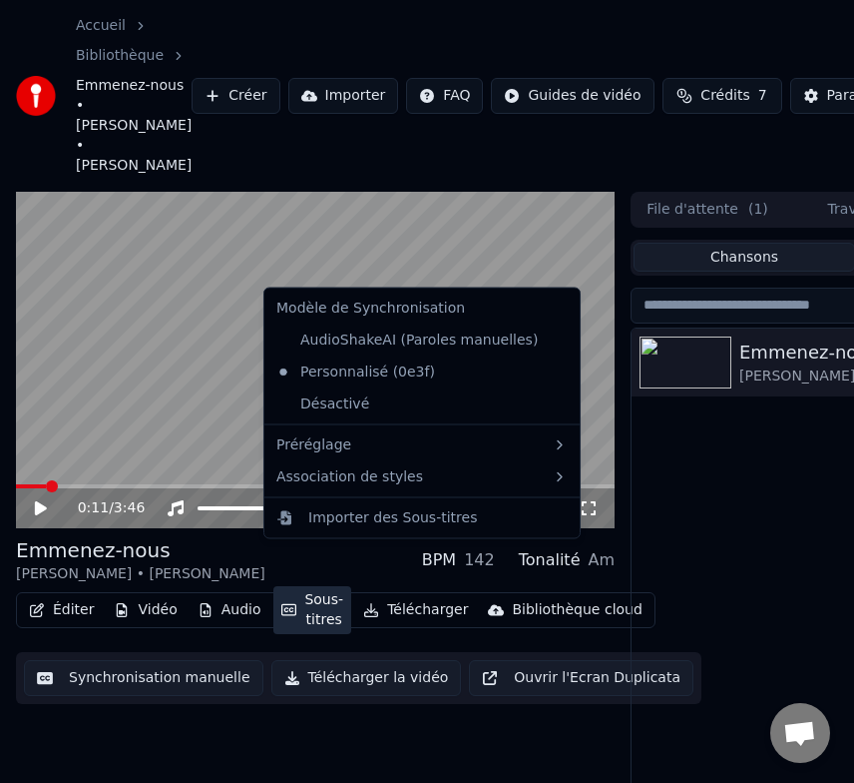
click at [300, 586] on button "Sous-titres" at bounding box center [313, 610] width 79 height 48
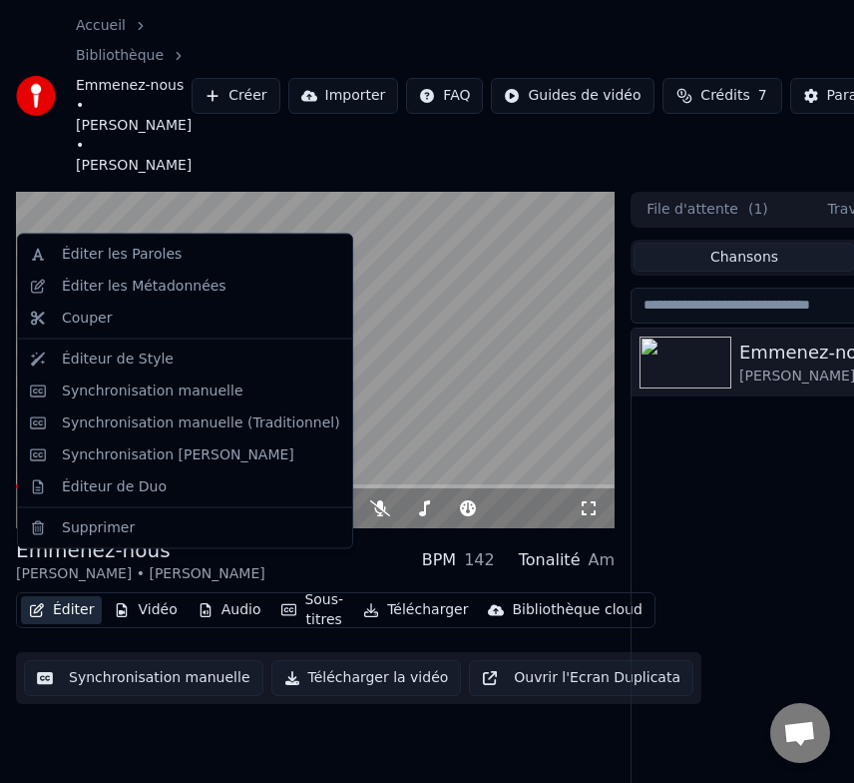
click at [125, 660] on button "Synchronisation manuelle" at bounding box center [144, 678] width 240 height 36
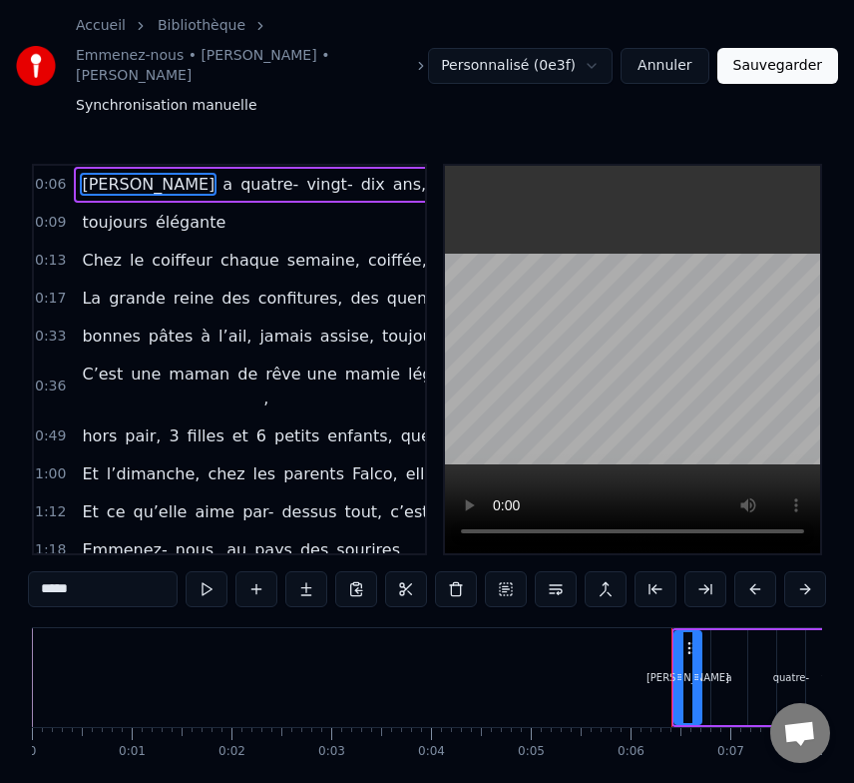
click at [258, 204] on div "0:09 toujours élégante" at bounding box center [229, 223] width 391 height 38
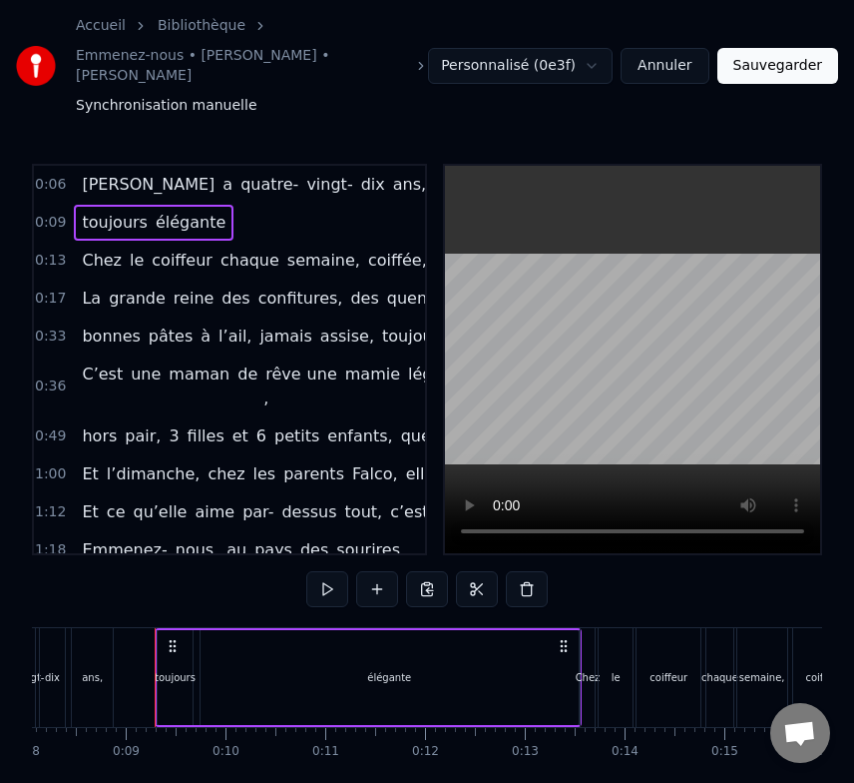
scroll to position [0, 828]
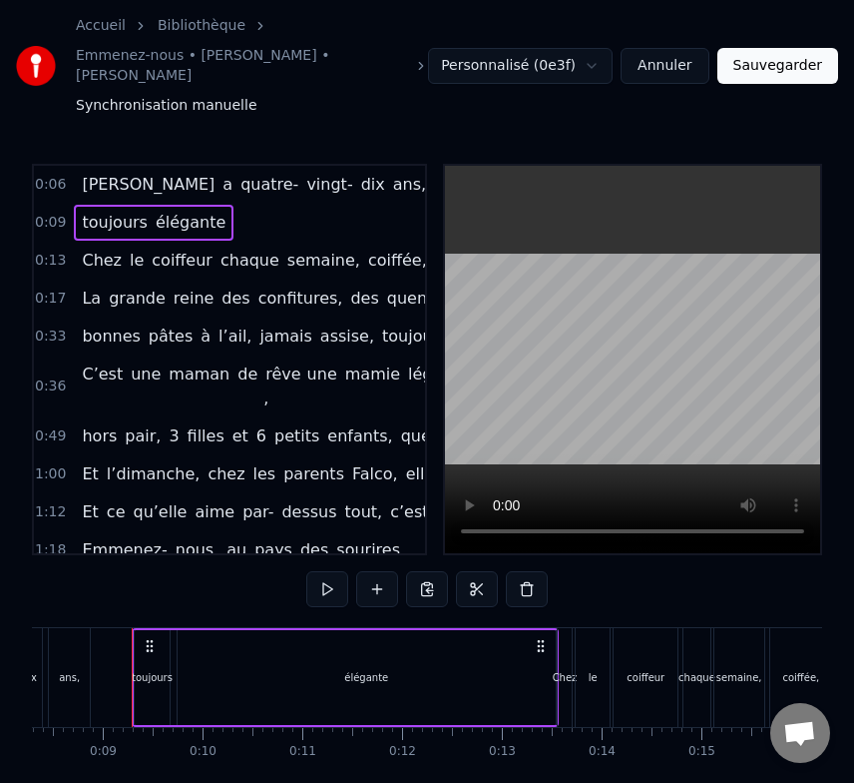
click at [190, 211] on span "élégante" at bounding box center [191, 222] width 74 height 23
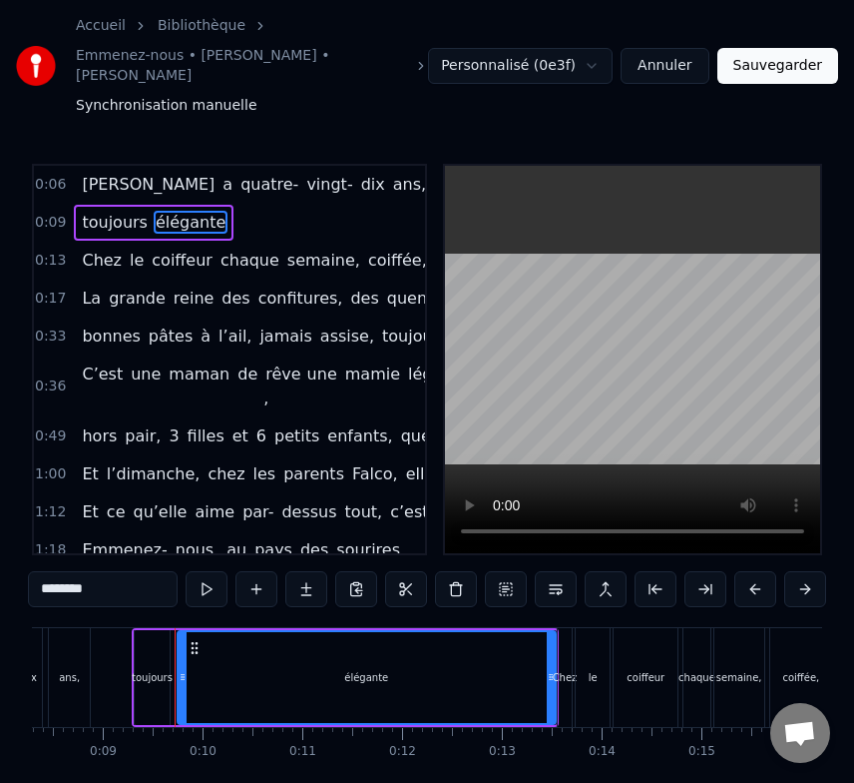
click at [187, 640] on icon at bounding box center [195, 648] width 16 height 16
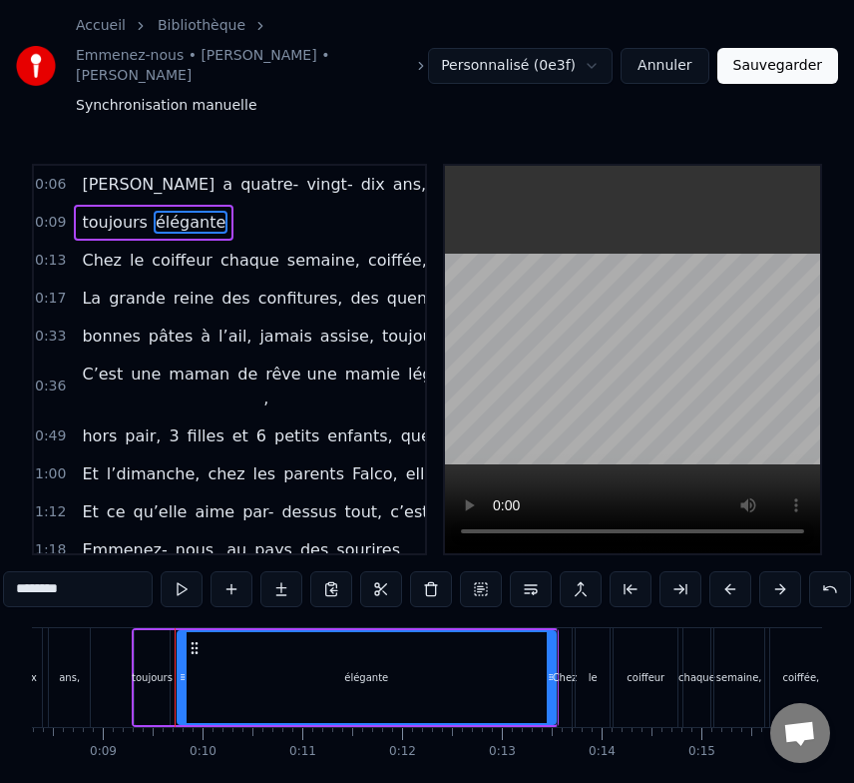
click at [192, 652] on circle at bounding box center [192, 652] width 1 height 1
click at [131, 571] on input "********" at bounding box center [78, 589] width 150 height 36
click at [282, 573] on button at bounding box center [282, 589] width 42 height 36
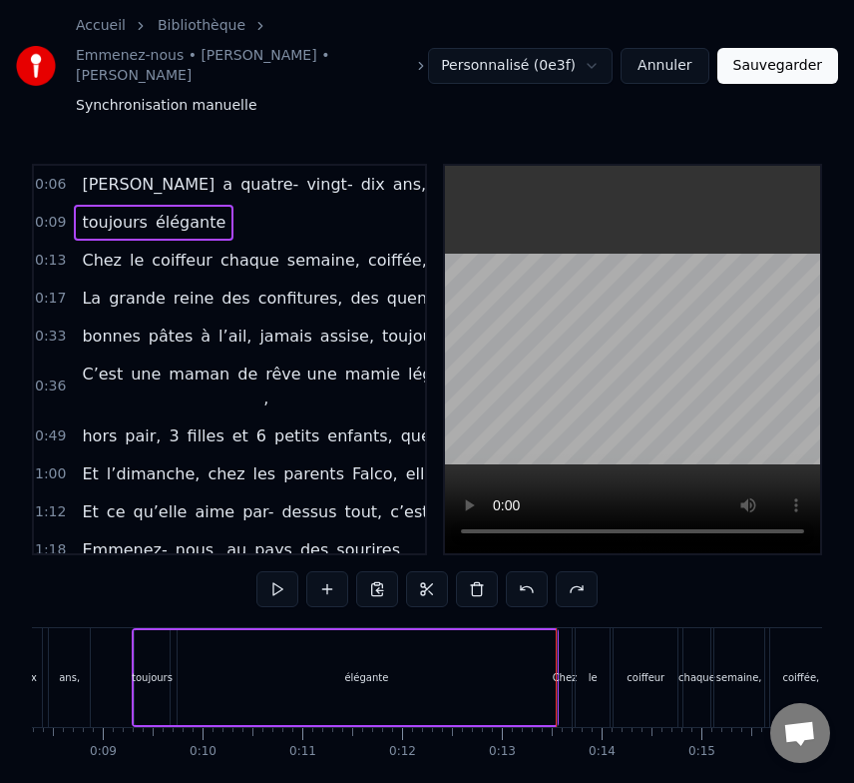
click at [316, 630] on div "élégante" at bounding box center [367, 677] width 378 height 95
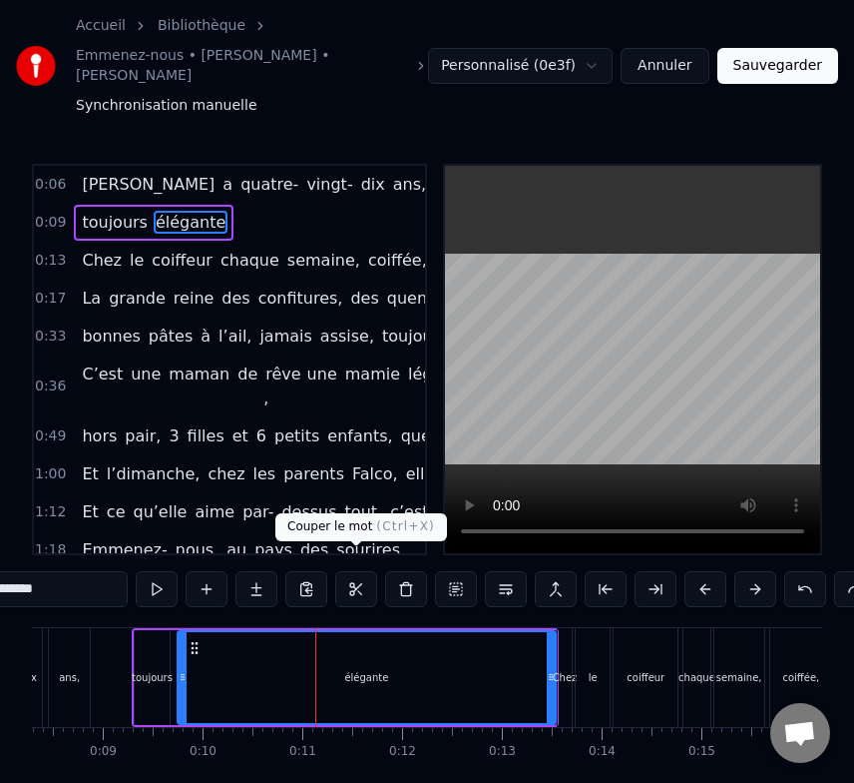
click at [368, 573] on button at bounding box center [356, 589] width 42 height 36
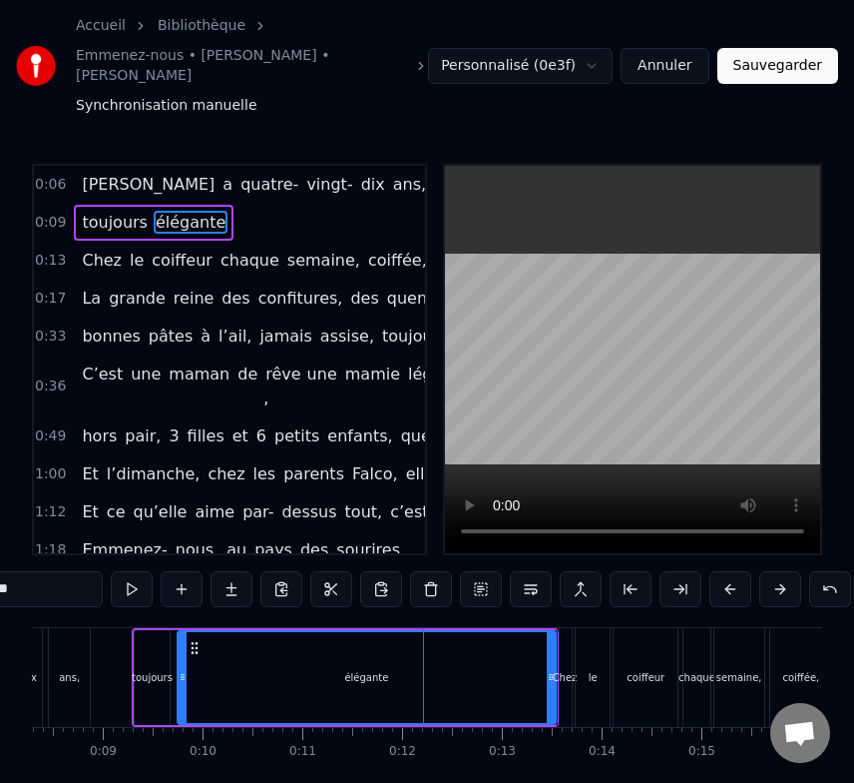
click at [419, 659] on div "élégante" at bounding box center [367, 677] width 376 height 91
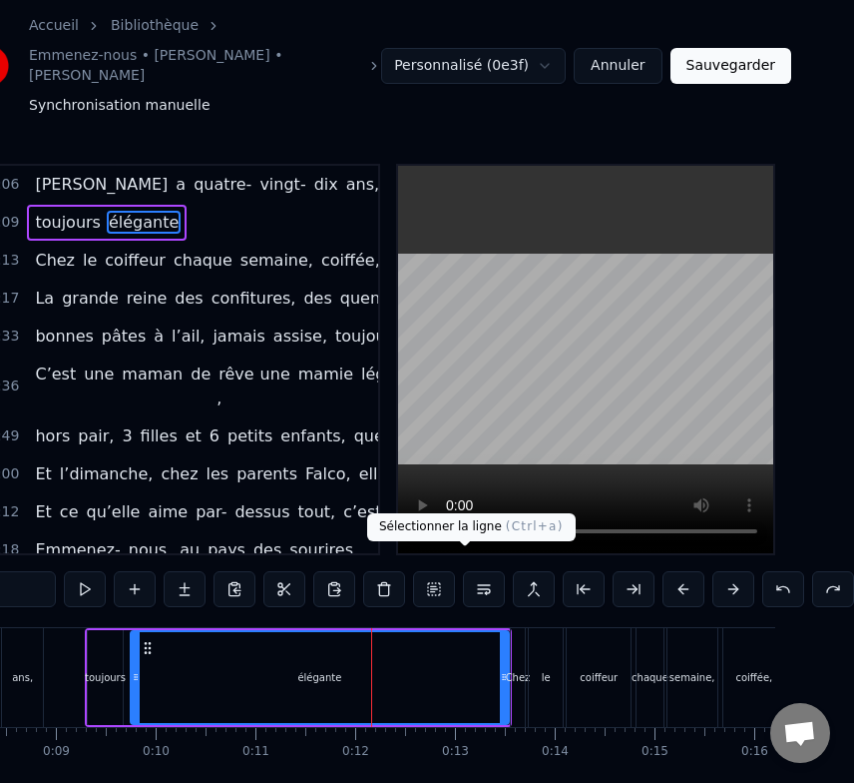
scroll to position [0, 0]
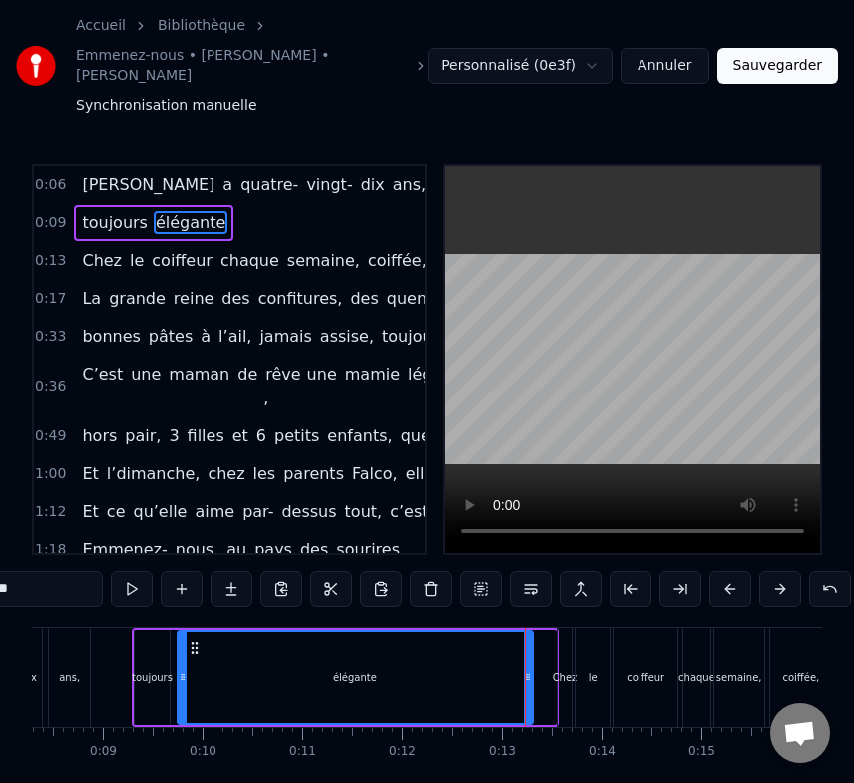
drag, startPoint x: 548, startPoint y: 653, endPoint x: 525, endPoint y: 653, distance: 23.0
click at [525, 669] on icon at bounding box center [528, 677] width 8 height 16
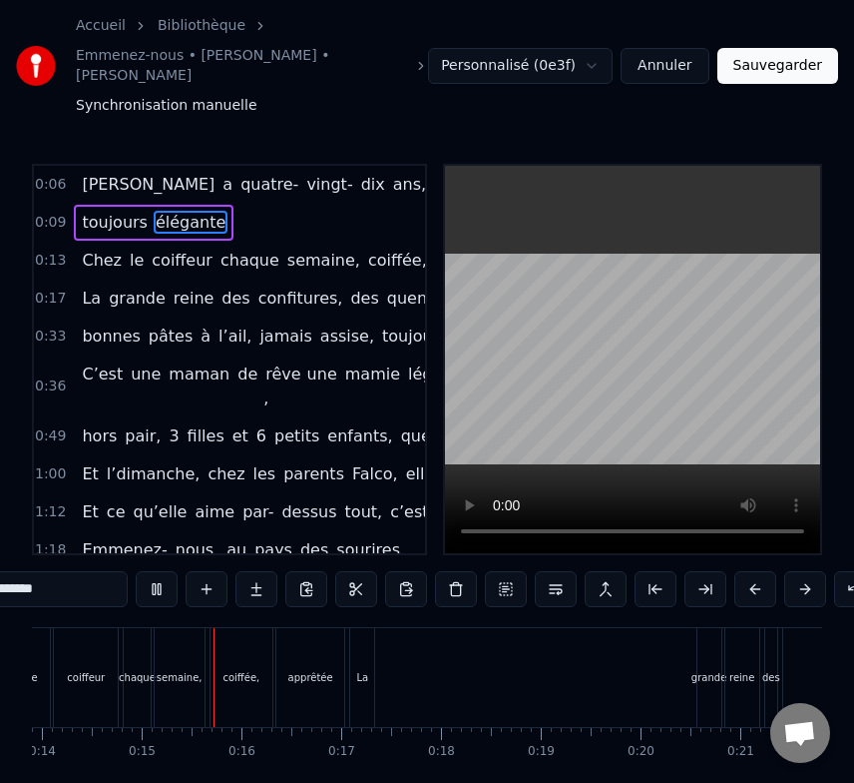
scroll to position [0, 1436]
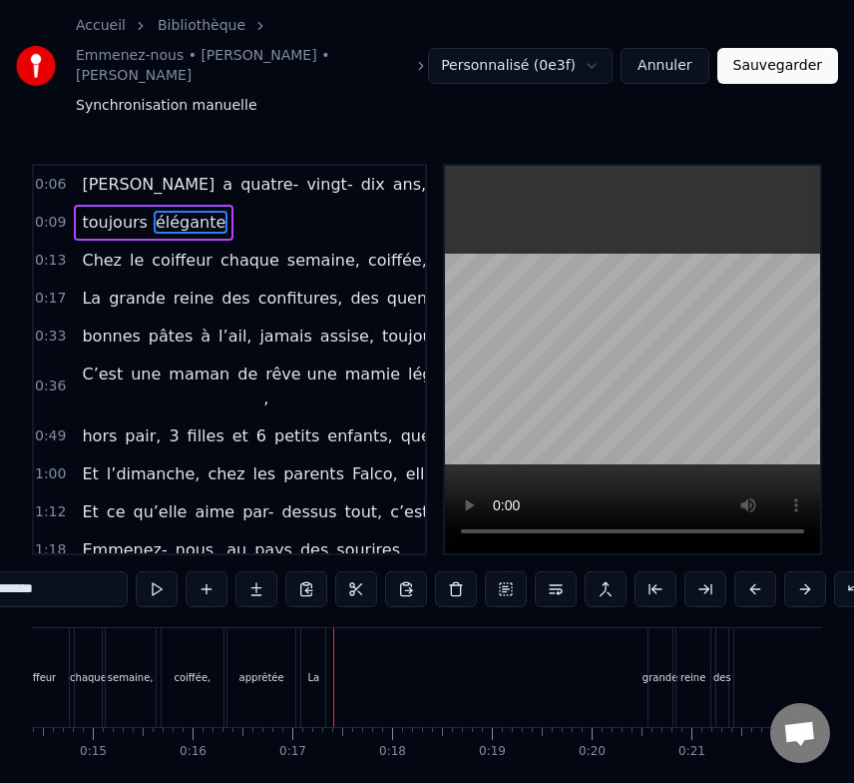
click at [269, 634] on div "apprêtée" at bounding box center [262, 677] width 68 height 99
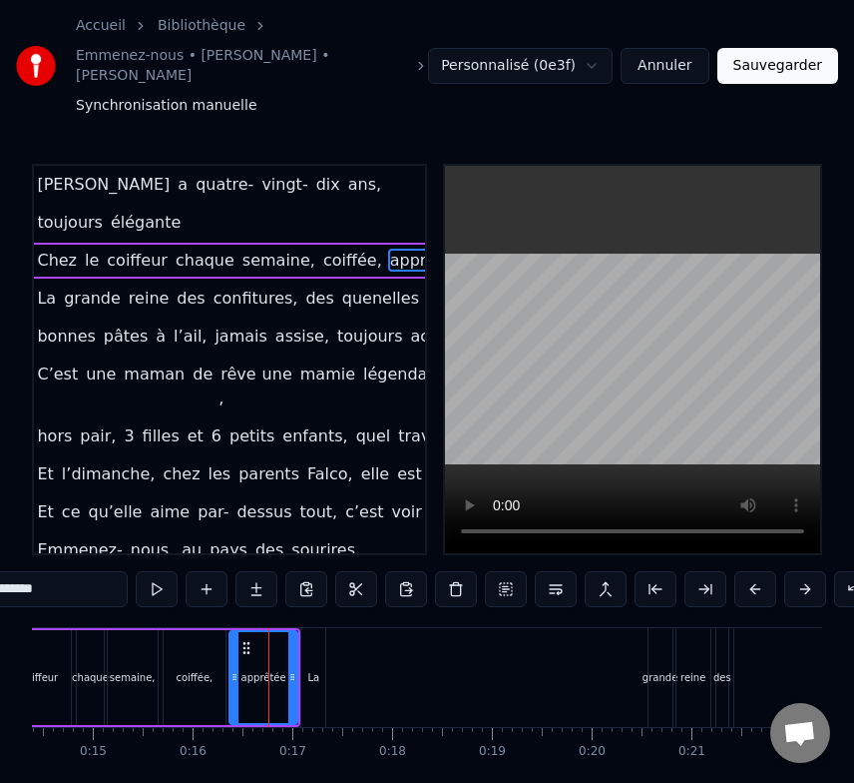
click at [310, 639] on div "La" at bounding box center [313, 677] width 24 height 99
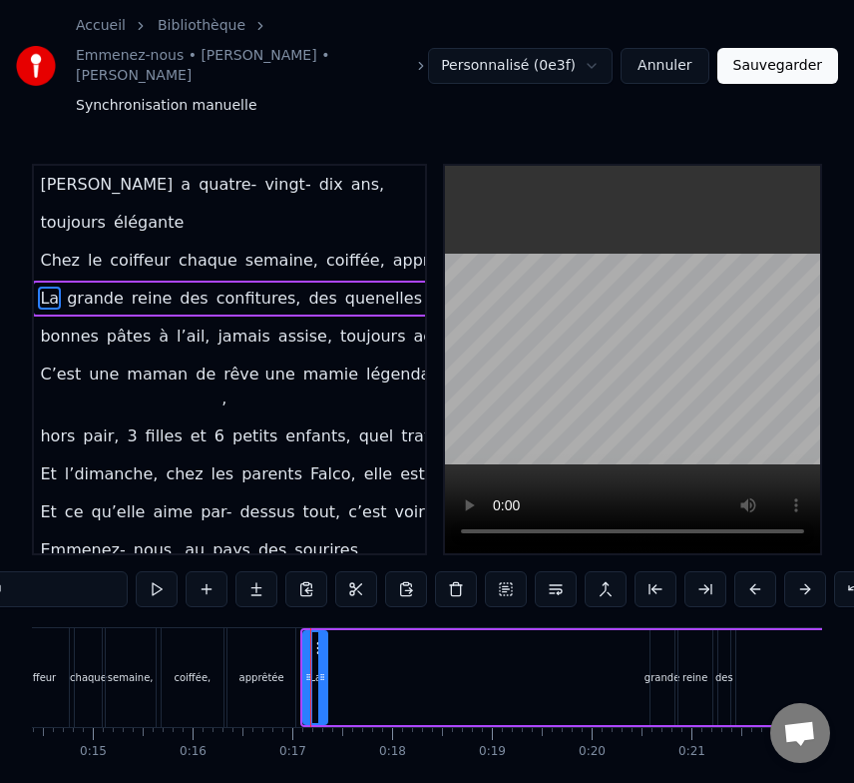
click at [276, 642] on div "apprêtée" at bounding box center [262, 677] width 68 height 99
type input "********"
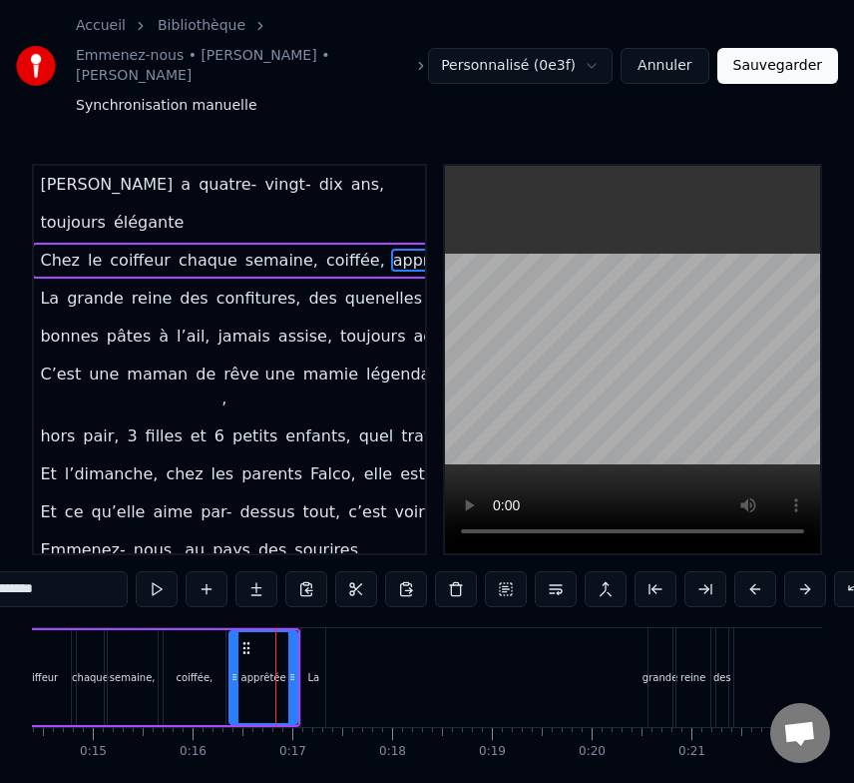
scroll to position [0, 45]
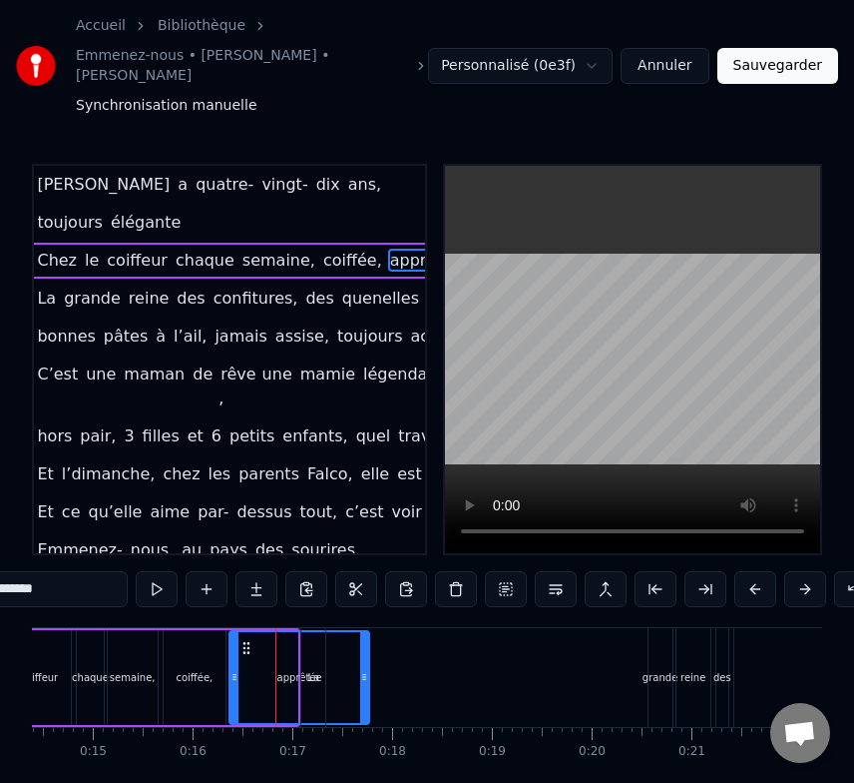
drag, startPoint x: 289, startPoint y: 643, endPoint x: 369, endPoint y: 649, distance: 80.1
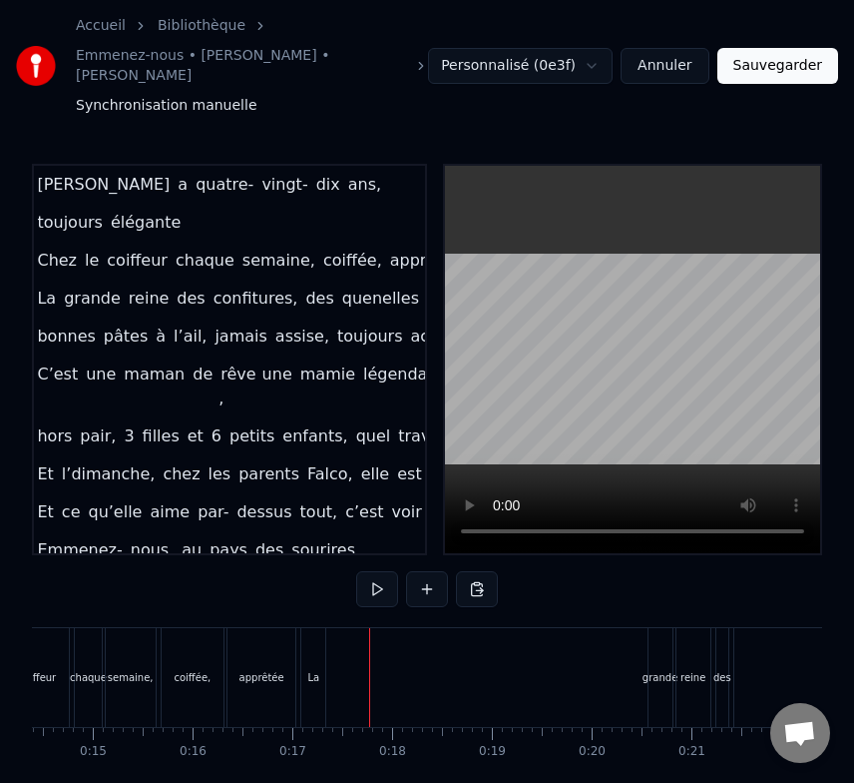
click at [310, 637] on div "La" at bounding box center [313, 677] width 24 height 99
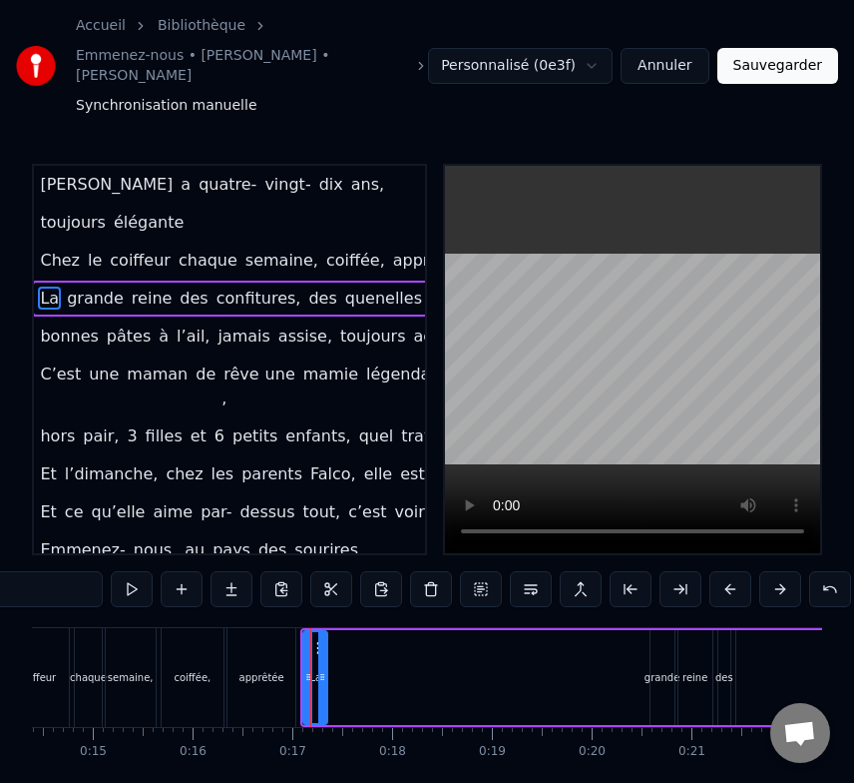
click at [541, 57] on html "Accueil Bibliothèque Emmenez-nous • Liliane • Thibaut Synchronisation manuelle …" at bounding box center [427, 430] width 854 height 860
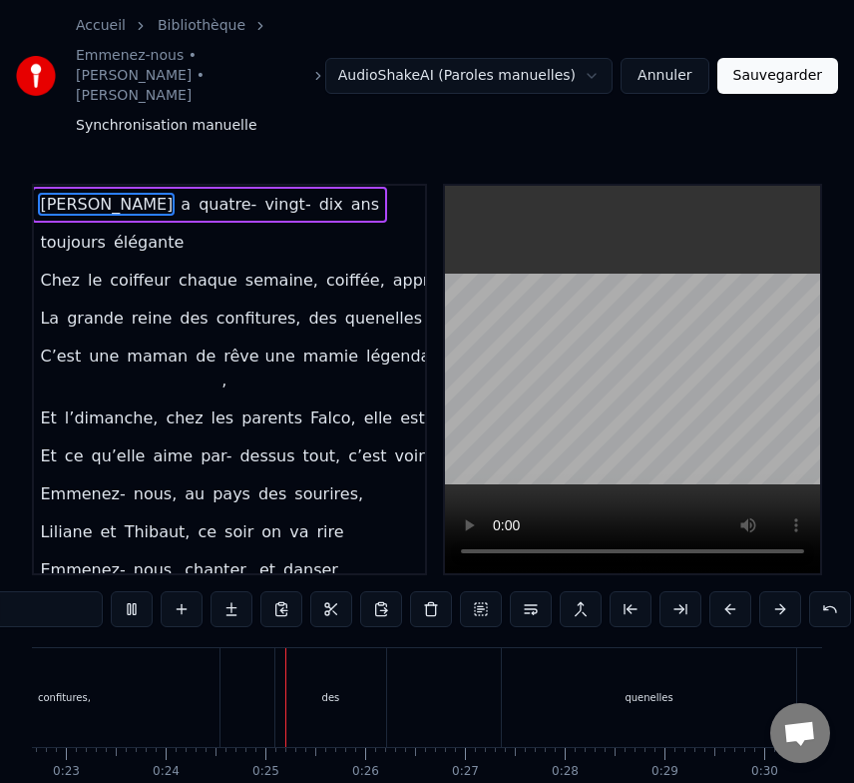
scroll to position [0, 2364]
click at [444, 44] on html "Accueil Bibliothèque Emmenez-nous • Liliane • Thibaut Synchronisation manuelle …" at bounding box center [427, 440] width 854 height 880
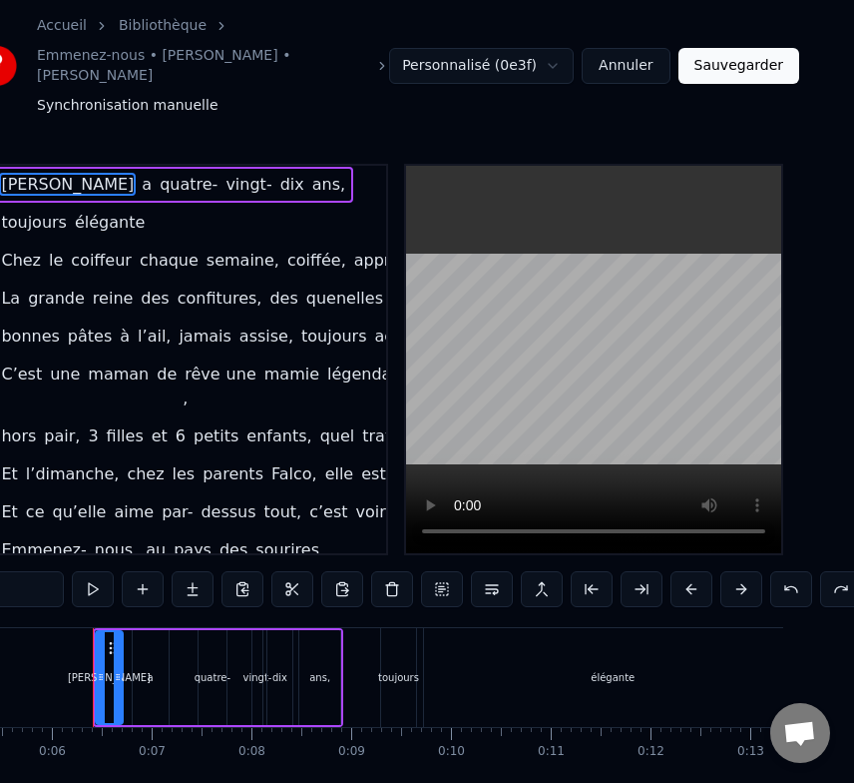
scroll to position [0, 47]
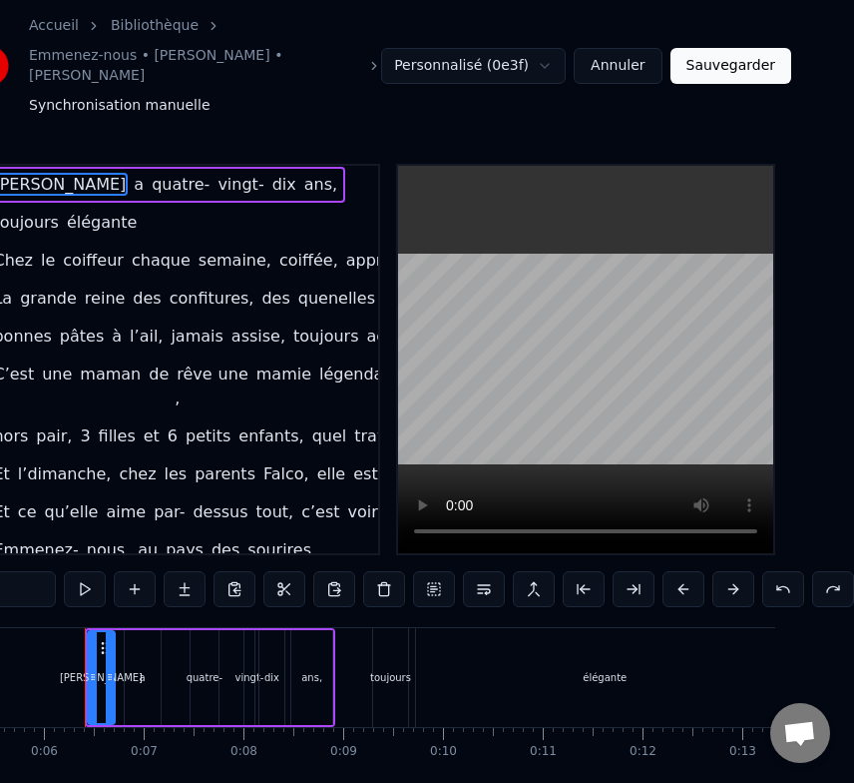
click at [197, 249] on span "semaine," at bounding box center [235, 260] width 77 height 23
type input "********"
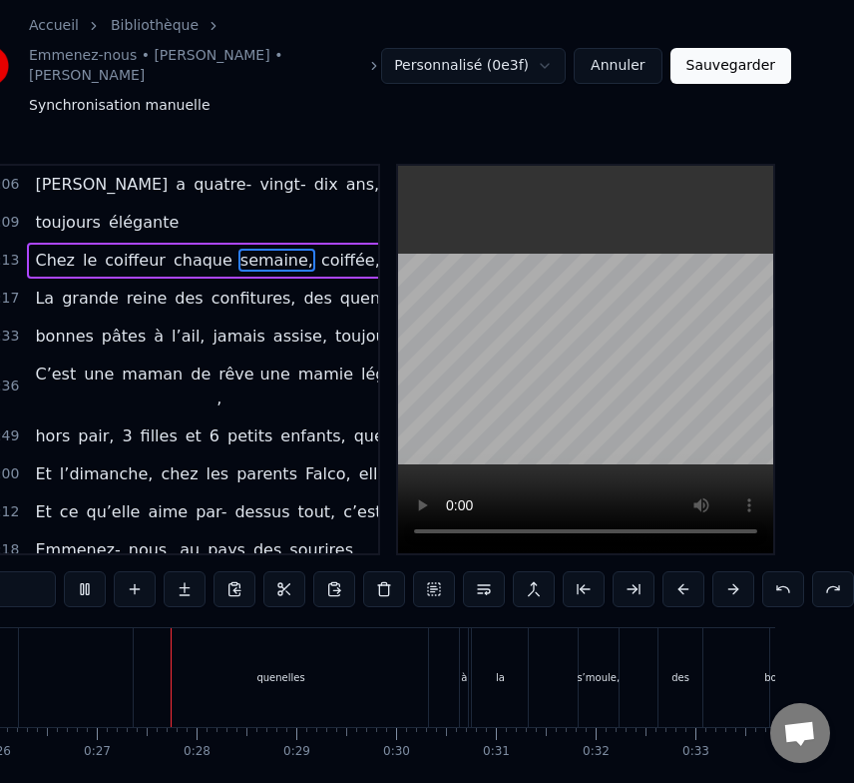
scroll to position [0, 2632]
